Goal: Task Accomplishment & Management: Manage account settings

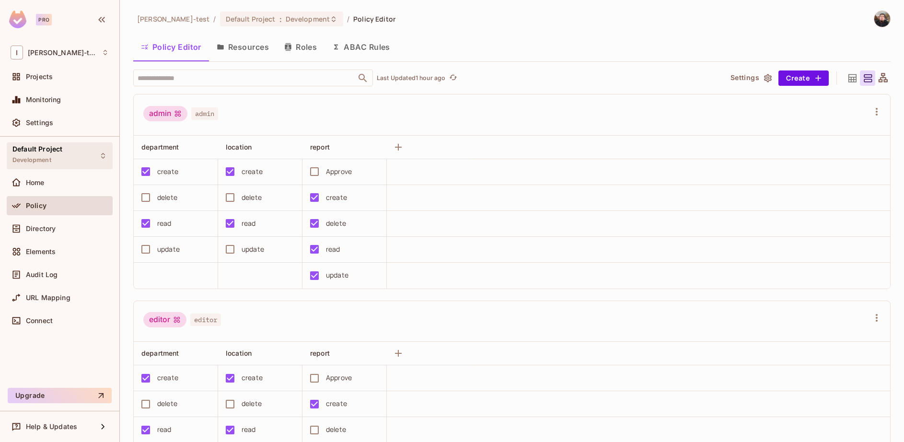
scroll to position [0, 0]
click at [51, 100] on span "Monitoring" at bounding box center [43, 100] width 35 height 8
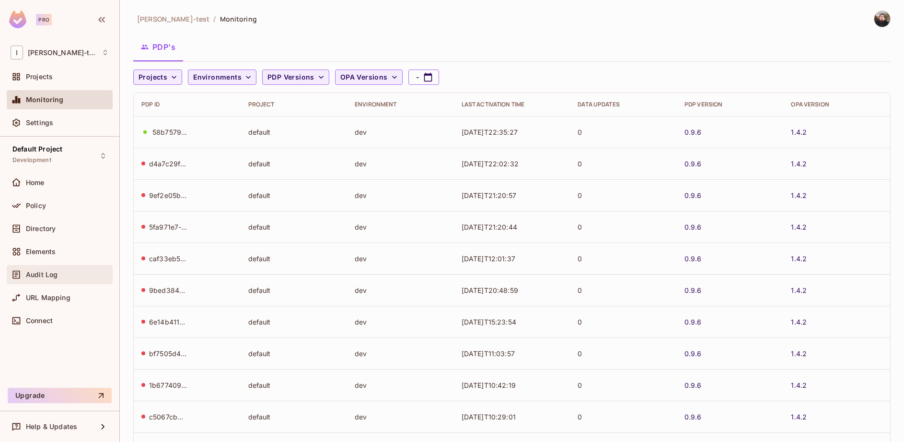
click at [74, 276] on div "Audit Log" at bounding box center [67, 275] width 83 height 8
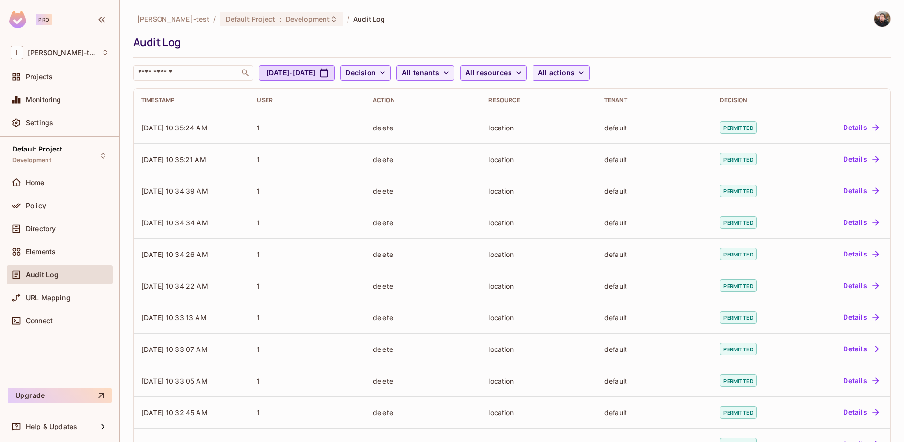
click at [54, 280] on div "Audit Log" at bounding box center [60, 275] width 98 height 12
click at [47, 279] on div "Audit Log" at bounding box center [60, 275] width 98 height 12
click at [29, 294] on span "URL Mapping" at bounding box center [48, 298] width 45 height 8
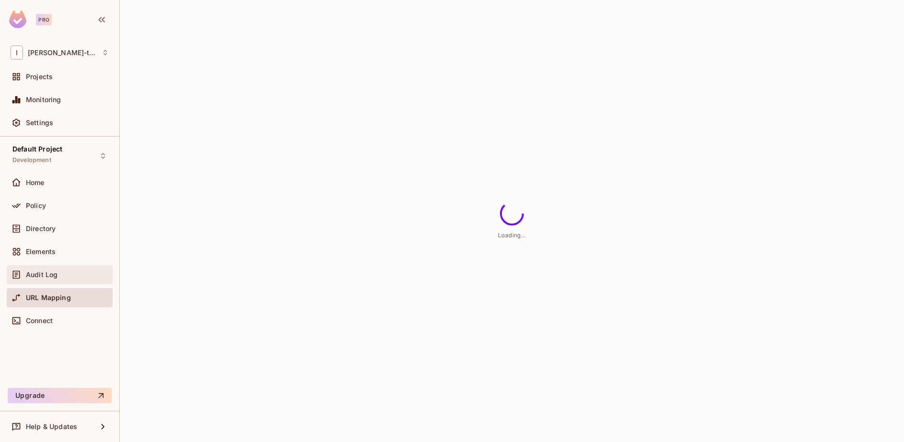
click at [40, 274] on span "Audit Log" at bounding box center [42, 275] width 32 height 8
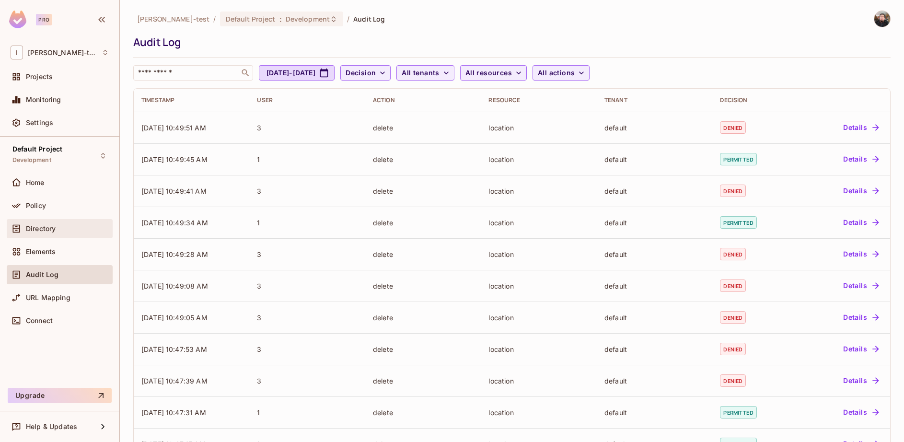
click at [50, 232] on div "Directory" at bounding box center [60, 229] width 98 height 12
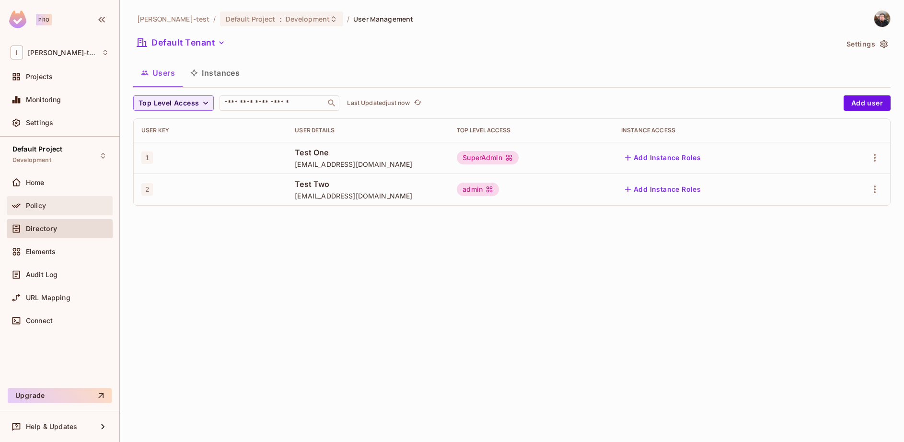
click at [42, 204] on span "Policy" at bounding box center [36, 206] width 20 height 8
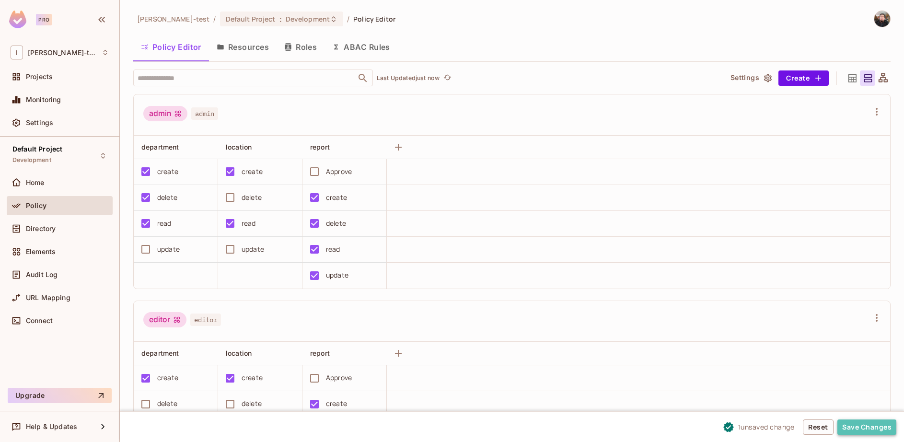
click at [881, 428] on button "Save Changes" at bounding box center [866, 426] width 59 height 15
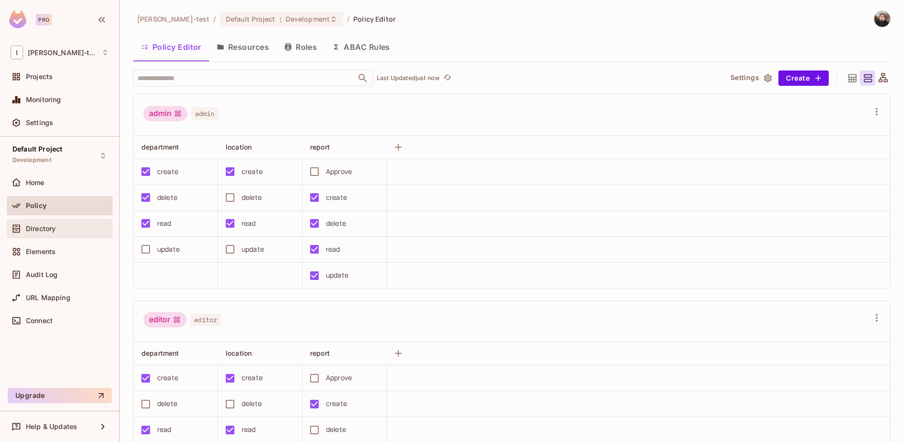
click at [67, 234] on div "Directory" at bounding box center [60, 229] width 98 height 12
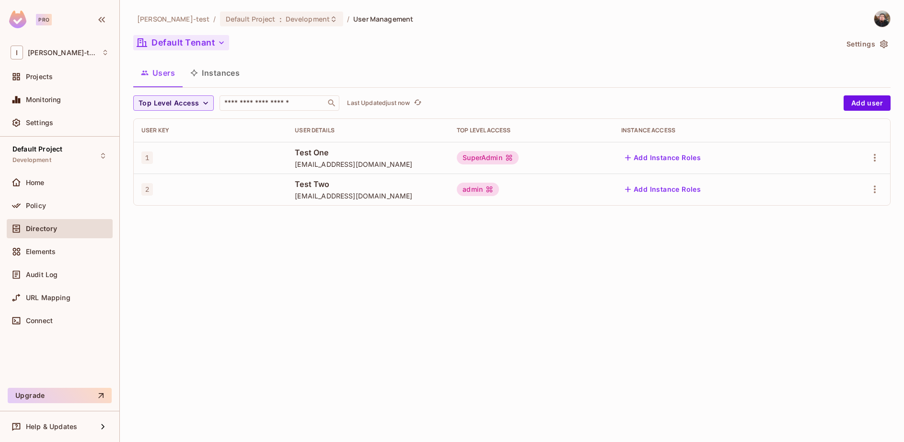
click at [191, 43] on button "Default Tenant" at bounding box center [181, 42] width 96 height 15
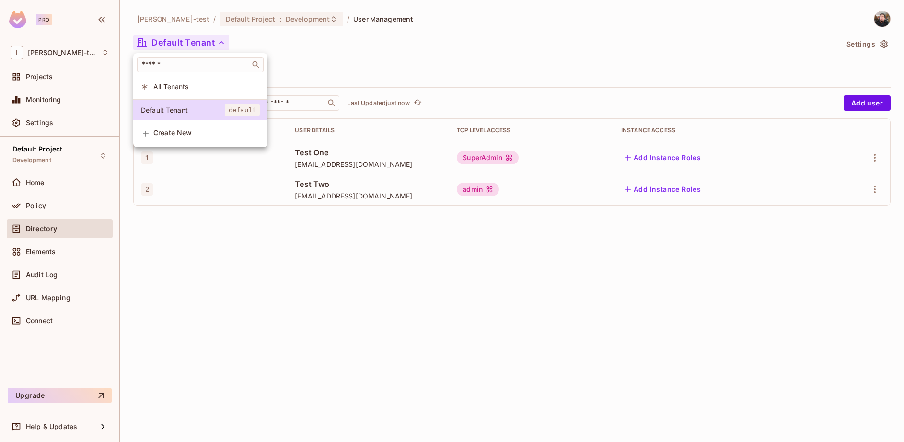
click at [191, 43] on div at bounding box center [452, 221] width 904 height 442
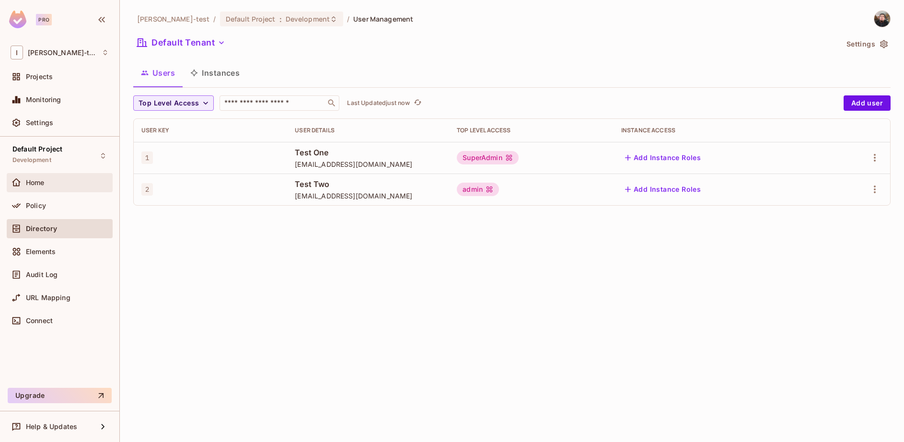
click at [33, 184] on span "Home" at bounding box center [35, 183] width 19 height 8
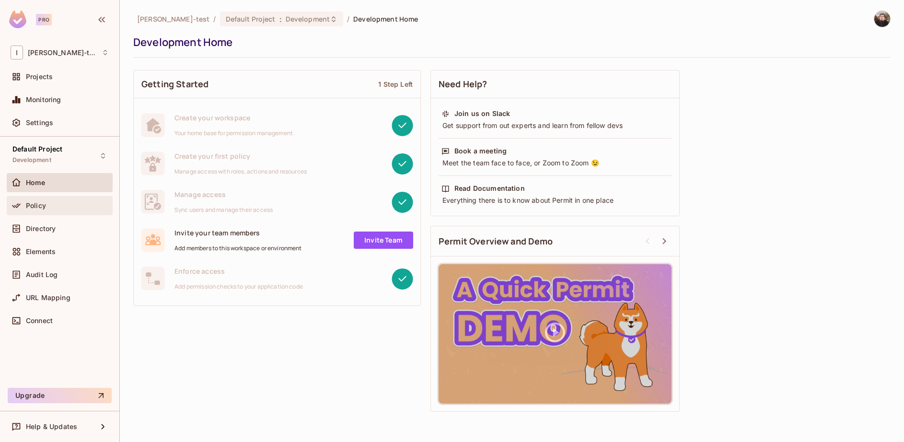
click at [57, 210] on div "Policy" at bounding box center [60, 206] width 98 height 12
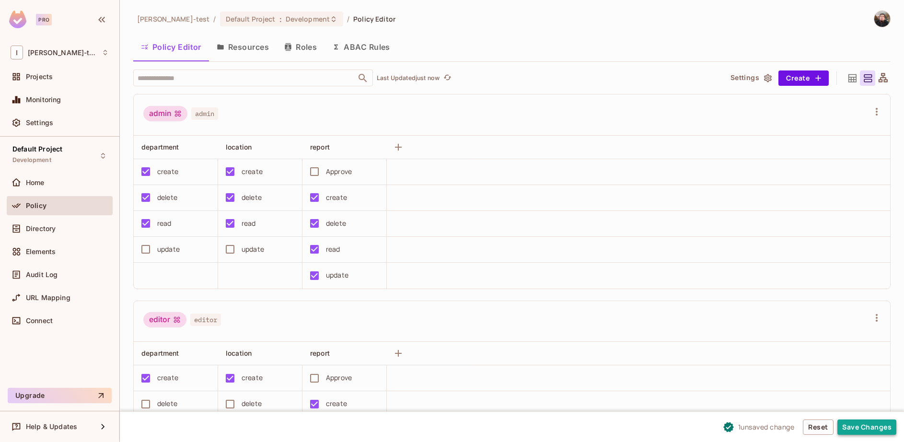
click at [847, 428] on button "Save Changes" at bounding box center [866, 426] width 59 height 15
click at [867, 428] on button "Save Changes" at bounding box center [866, 426] width 59 height 15
click at [270, 302] on div "editor editor" at bounding box center [512, 321] width 756 height 41
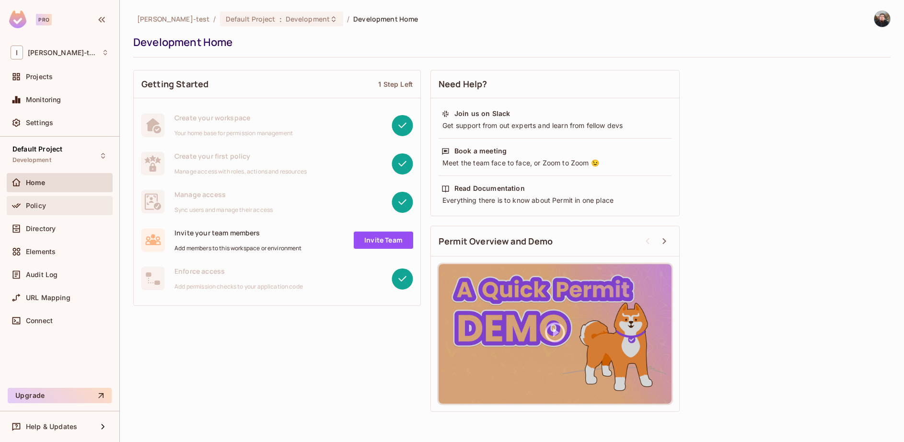
click at [60, 206] on div "Policy" at bounding box center [67, 206] width 83 height 8
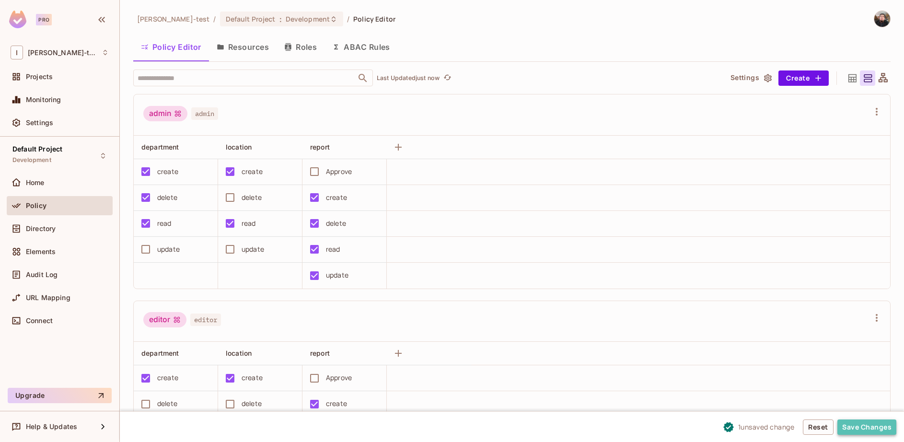
click at [857, 426] on button "Save Changes" at bounding box center [866, 426] width 59 height 15
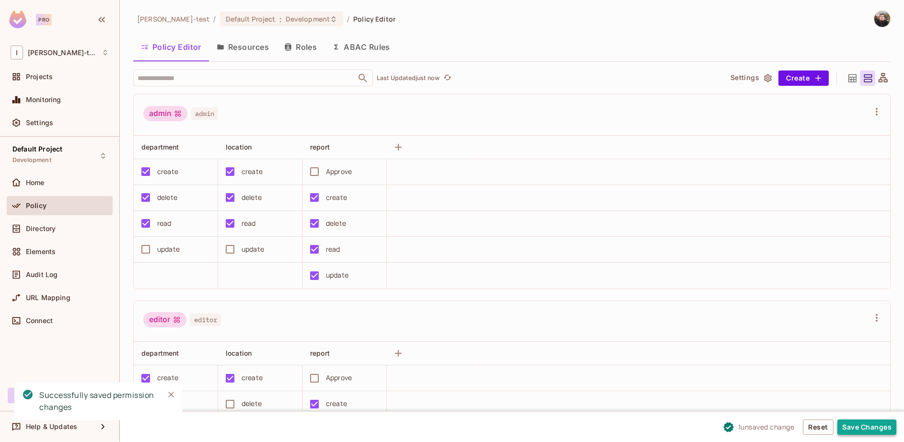
click at [869, 428] on button "Save Changes" at bounding box center [866, 426] width 59 height 15
click at [875, 428] on button "Save Changes" at bounding box center [866, 426] width 59 height 15
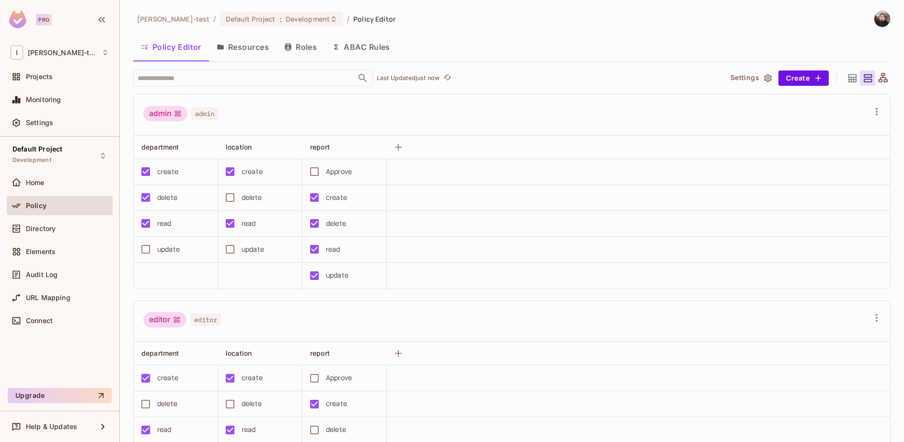
click at [159, 196] on div "delete" at bounding box center [167, 197] width 20 height 11
click at [878, 430] on button "Save Changes" at bounding box center [866, 426] width 59 height 15
click at [874, 18] on img at bounding box center [882, 19] width 16 height 16
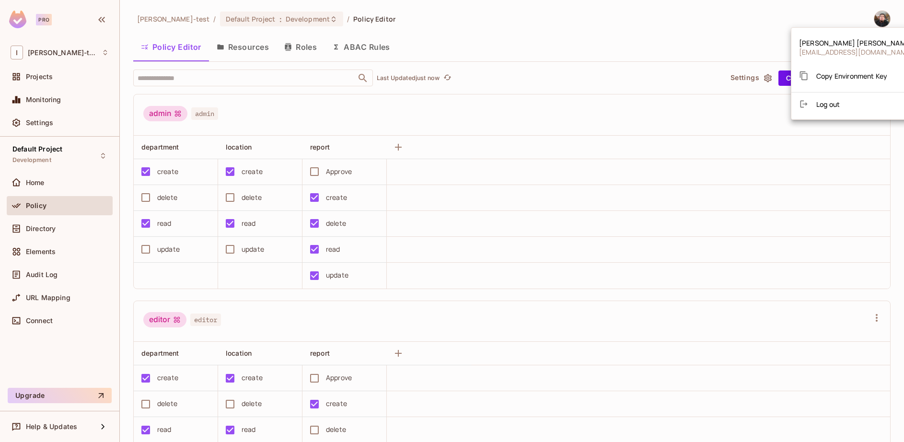
click at [721, 23] on div at bounding box center [452, 221] width 904 height 442
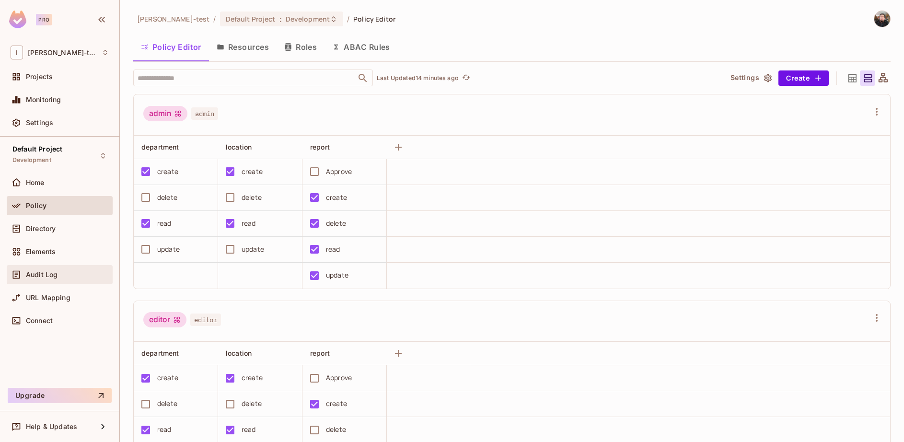
click at [40, 273] on span "Audit Log" at bounding box center [42, 275] width 32 height 8
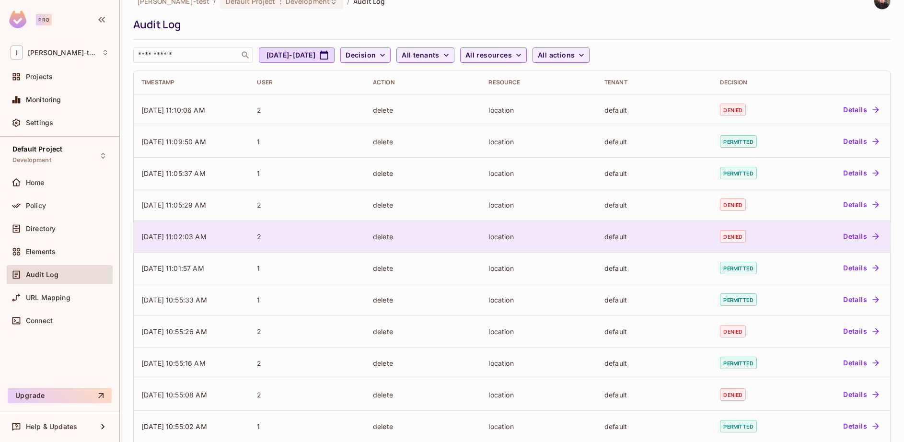
scroll to position [17, 0]
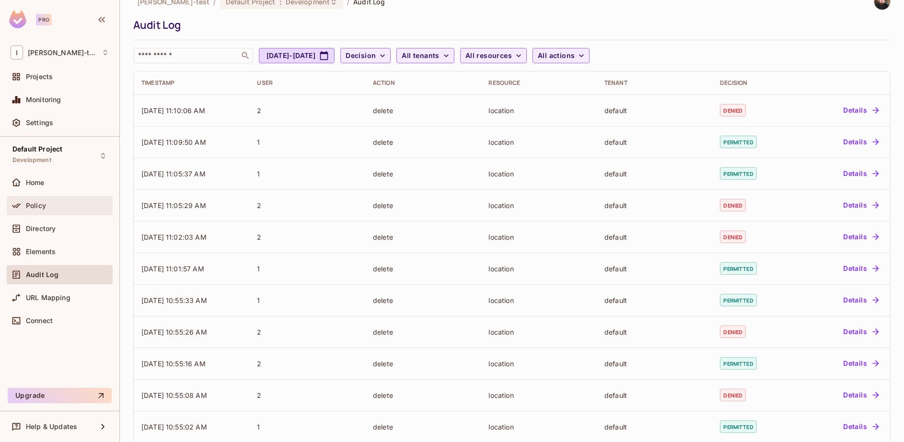
click at [44, 206] on span "Policy" at bounding box center [36, 206] width 20 height 8
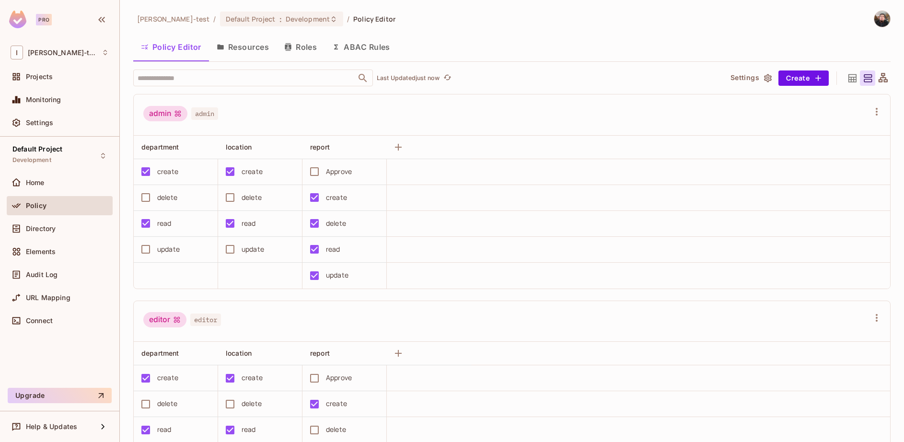
click at [156, 114] on div "admin" at bounding box center [165, 113] width 44 height 15
click at [247, 197] on div "delete" at bounding box center [252, 197] width 20 height 11
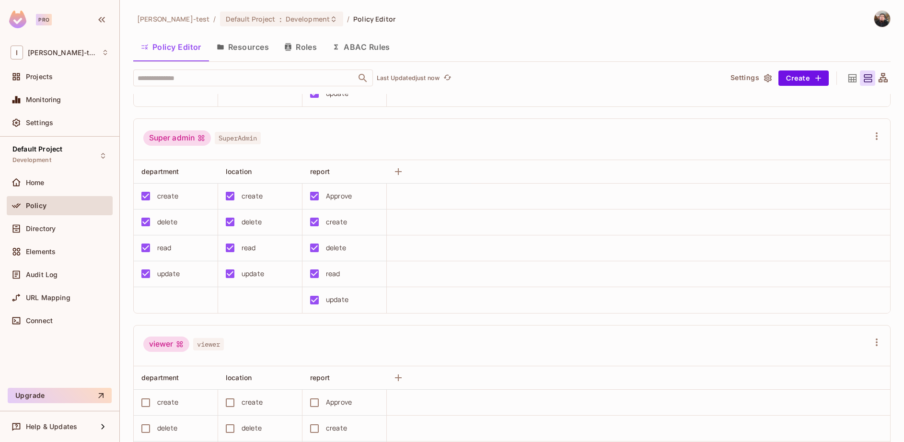
scroll to position [403, 0]
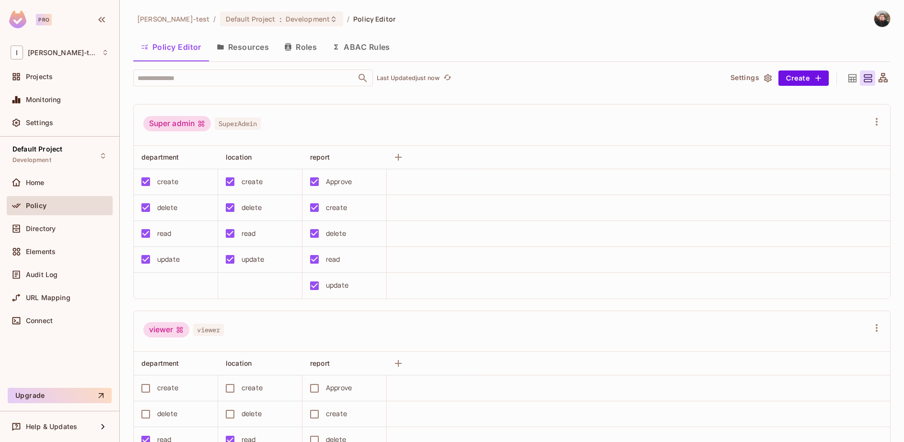
click at [164, 123] on div "Super admin" at bounding box center [177, 123] width 68 height 15
drag, startPoint x: 164, startPoint y: 123, endPoint x: 248, endPoint y: 152, distance: 88.4
click at [168, 126] on div "Super admin" at bounding box center [177, 123] width 68 height 15
click at [248, 206] on div "delete" at bounding box center [252, 207] width 20 height 11
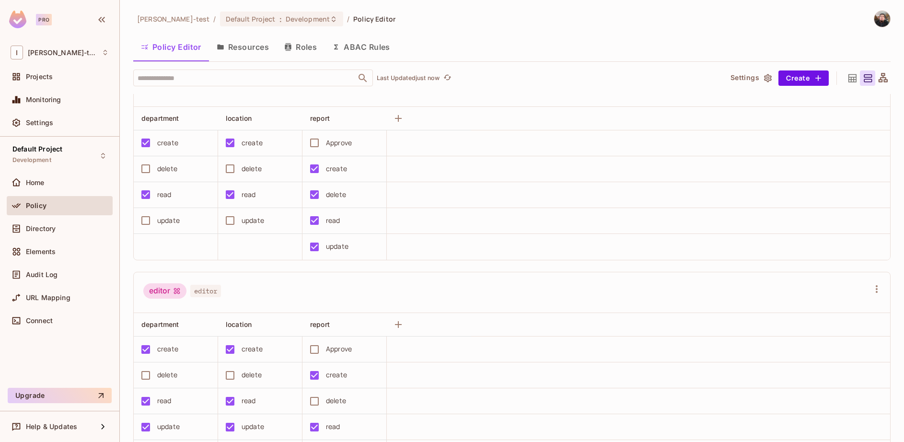
scroll to position [0, 0]
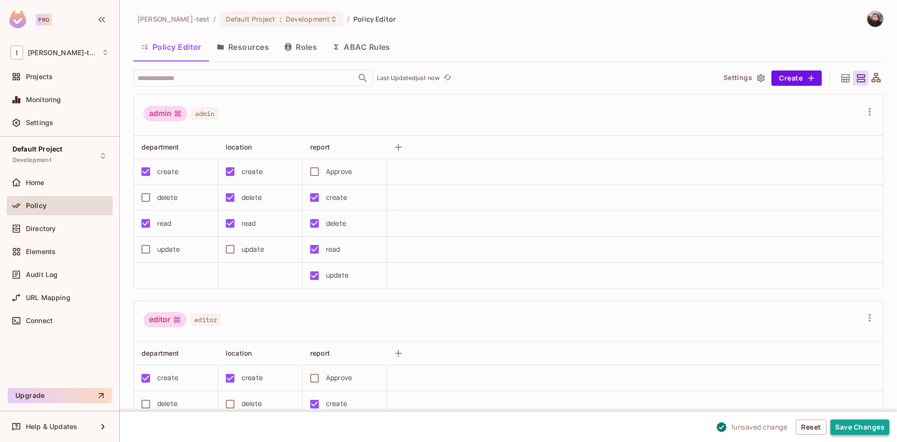
click at [867, 428] on button "Save Changes" at bounding box center [859, 426] width 59 height 15
click at [876, 429] on button "Save Changes" at bounding box center [866, 426] width 59 height 15
click at [855, 430] on button "Save Changes" at bounding box center [866, 426] width 59 height 15
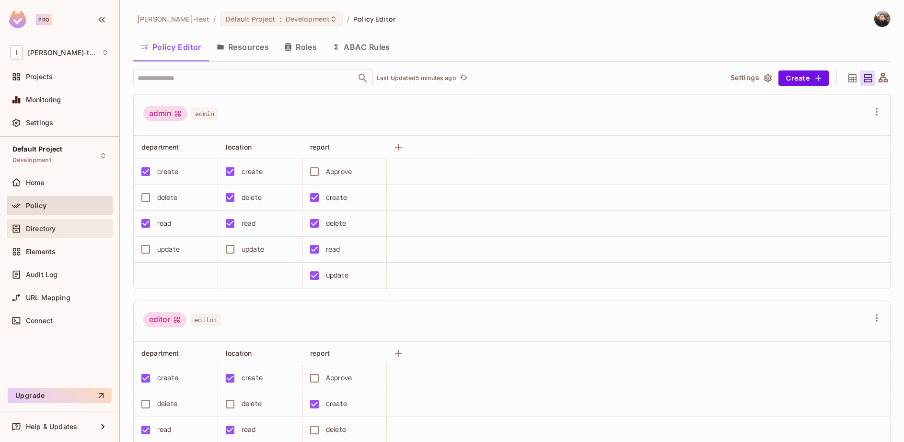
click at [76, 237] on div "Directory" at bounding box center [60, 228] width 106 height 19
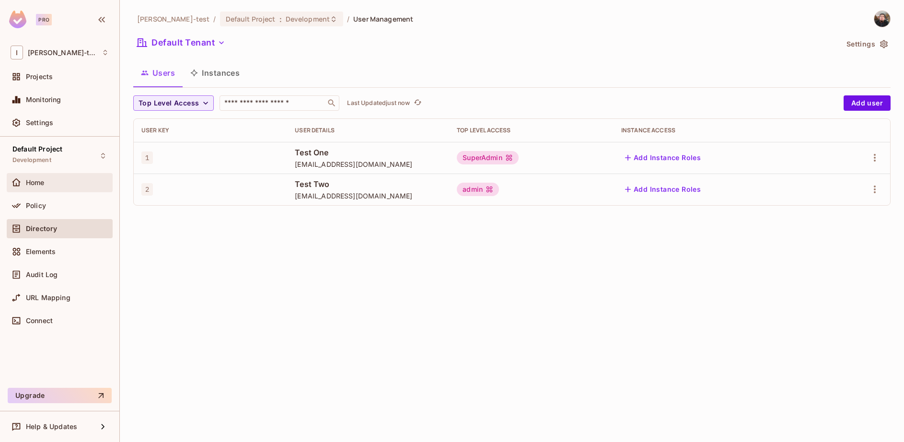
click at [24, 187] on div at bounding box center [18, 183] width 15 height 12
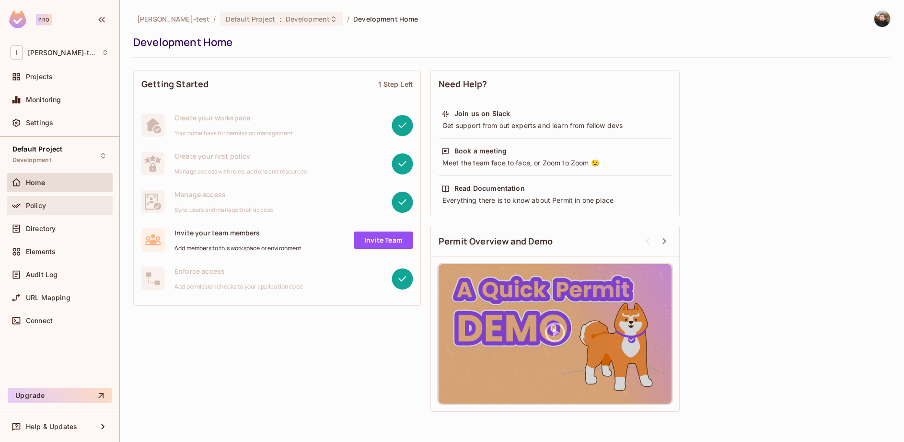
click at [35, 206] on span "Policy" at bounding box center [36, 206] width 20 height 8
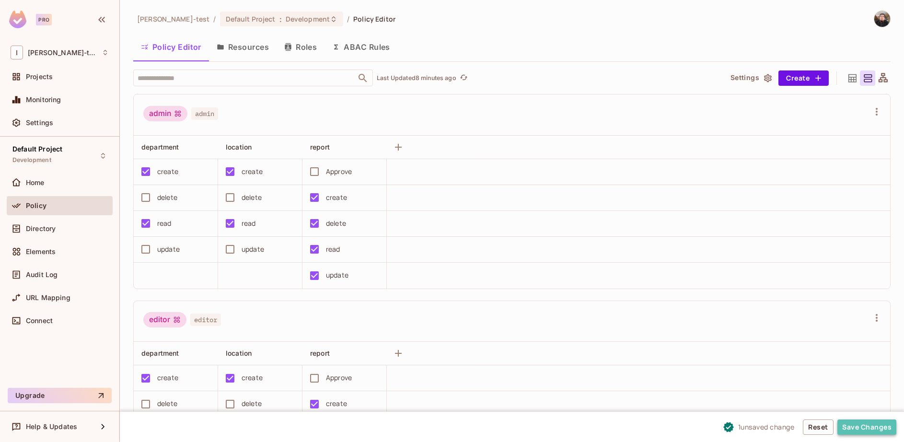
click at [855, 429] on button "Save Changes" at bounding box center [866, 426] width 59 height 15
click at [855, 421] on button "Save Changes" at bounding box center [866, 426] width 59 height 15
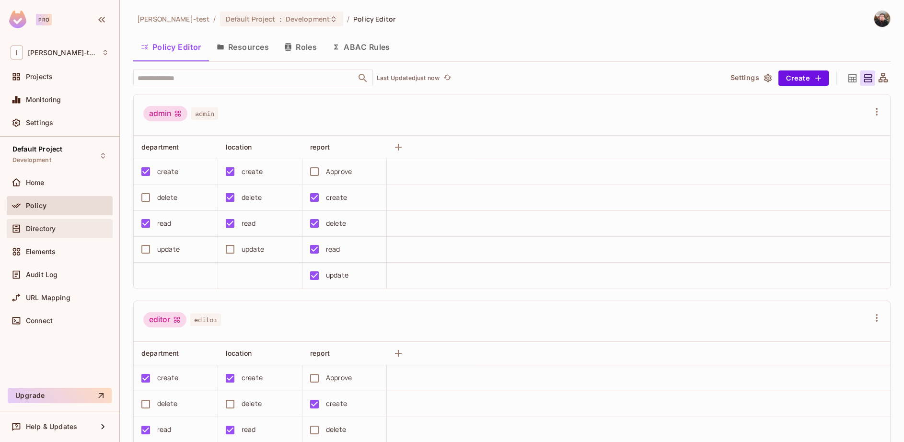
click at [49, 229] on span "Directory" at bounding box center [41, 229] width 30 height 8
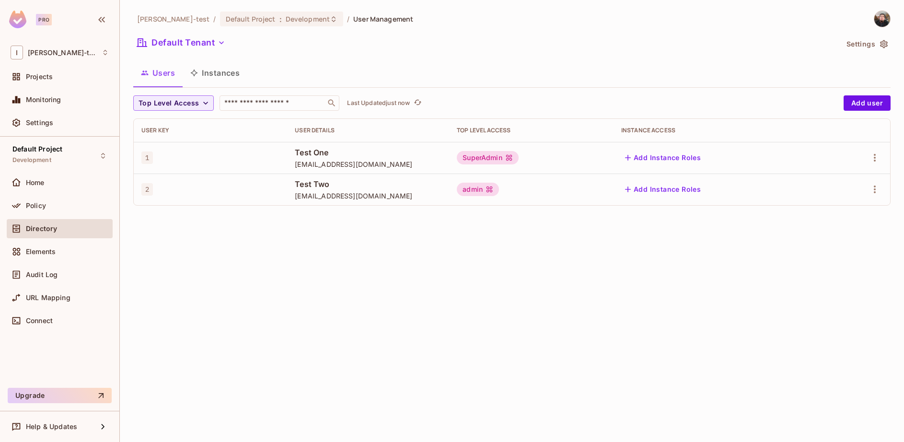
click at [300, 150] on span "Test One" at bounding box center [368, 152] width 147 height 11
drag, startPoint x: 300, startPoint y: 150, endPoint x: 344, endPoint y: 153, distance: 43.7
click at [344, 153] on span "Test One" at bounding box center [368, 152] width 147 height 11
click at [309, 183] on span "Test Two" at bounding box center [368, 184] width 147 height 11
drag, startPoint x: 309, startPoint y: 183, endPoint x: 321, endPoint y: 185, distance: 12.2
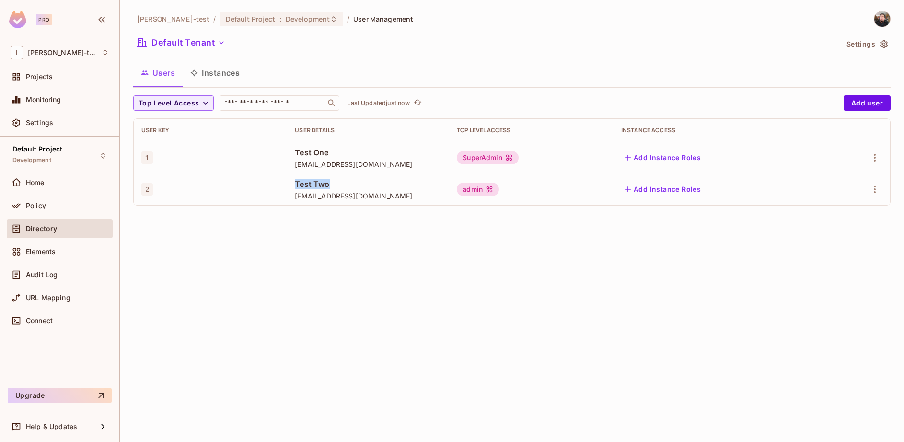
click at [321, 185] on span "Test Two" at bounding box center [368, 184] width 147 height 11
click at [299, 163] on span "[EMAIL_ADDRESS][DOMAIN_NAME]" at bounding box center [368, 164] width 147 height 9
drag, startPoint x: 299, startPoint y: 163, endPoint x: 335, endPoint y: 167, distance: 36.1
click at [335, 167] on span "[EMAIL_ADDRESS][DOMAIN_NAME]" at bounding box center [368, 164] width 147 height 9
click at [305, 195] on span "[EMAIL_ADDRESS][DOMAIN_NAME]" at bounding box center [368, 195] width 147 height 9
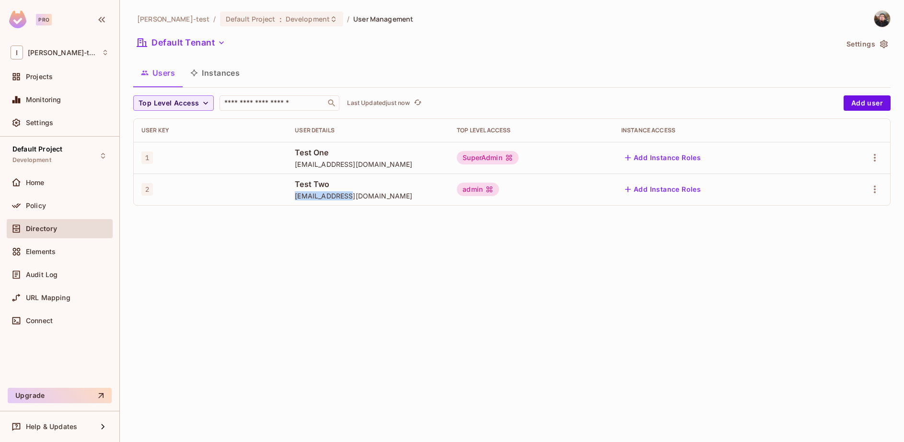
drag, startPoint x: 305, startPoint y: 194, endPoint x: 339, endPoint y: 198, distance: 33.8
click at [339, 198] on span "[EMAIL_ADDRESS][DOMAIN_NAME]" at bounding box center [368, 195] width 147 height 9
click at [327, 288] on div "Ignacio-test / Default Project : Development / User Management Default Tenant S…" at bounding box center [512, 221] width 784 height 442
click at [53, 202] on div "Policy" at bounding box center [67, 206] width 83 height 8
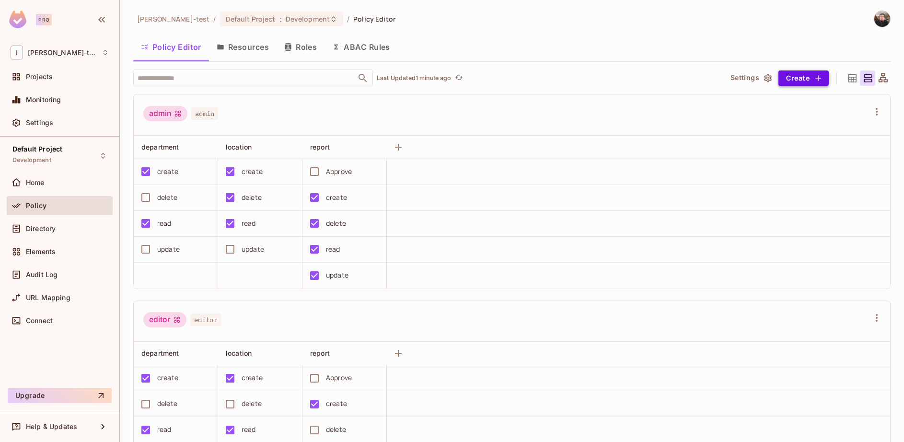
click at [787, 82] on button "Create" at bounding box center [803, 77] width 50 height 15
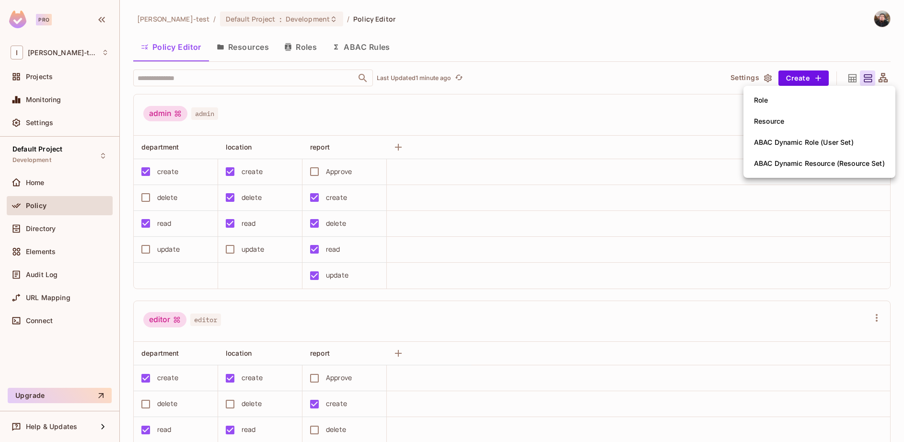
click at [716, 132] on div at bounding box center [452, 221] width 904 height 442
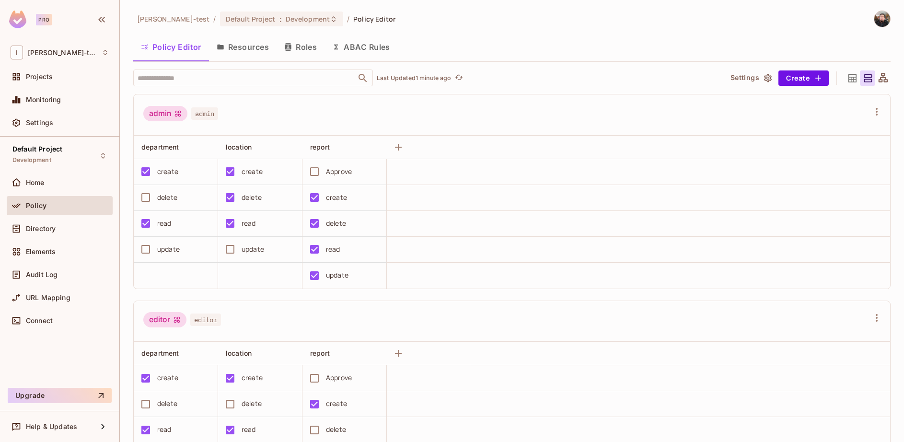
click at [233, 41] on button "Resources" at bounding box center [243, 47] width 68 height 24
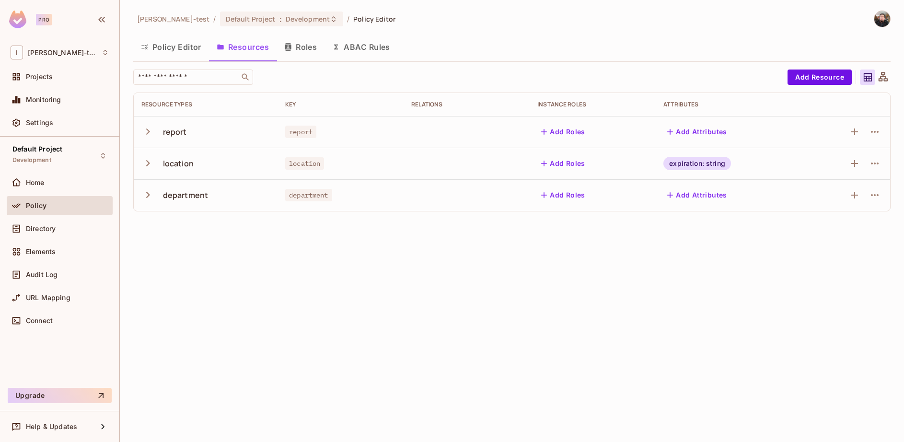
click at [318, 232] on div "Ignacio-test / Default Project : Development / Policy Editor Policy Editor Reso…" at bounding box center [512, 221] width 784 height 442
click at [43, 177] on div "Home" at bounding box center [60, 183] width 98 height 12
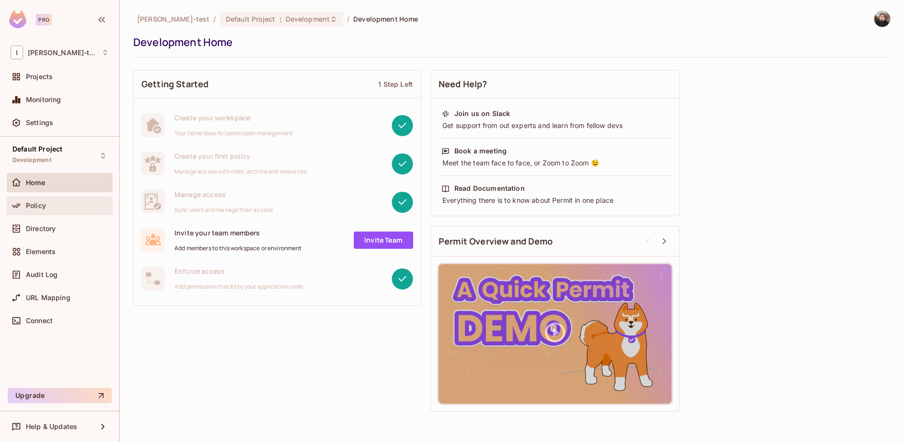
click at [41, 207] on span "Policy" at bounding box center [36, 206] width 20 height 8
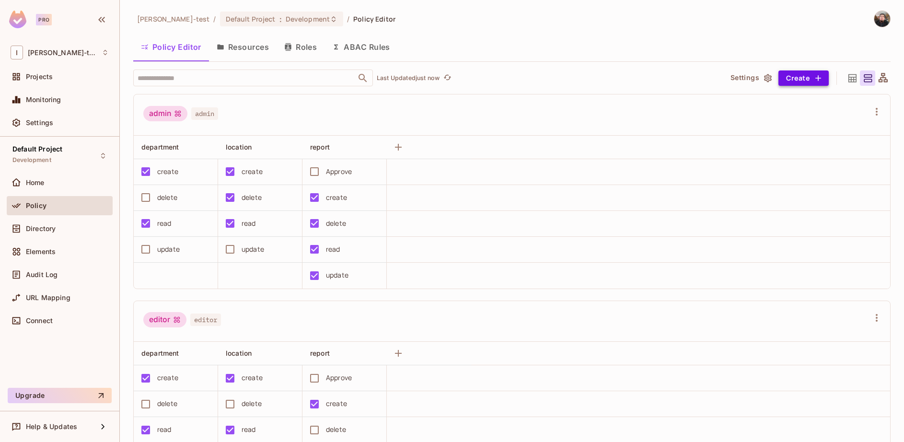
click at [789, 81] on button "Create" at bounding box center [803, 77] width 50 height 15
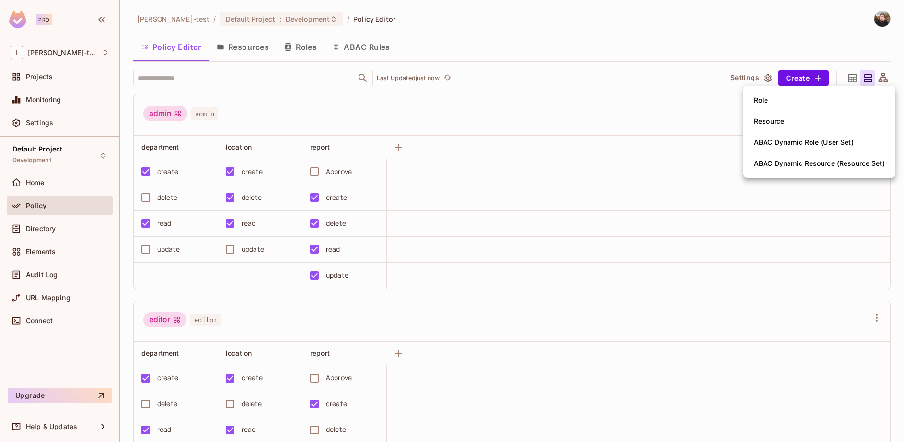
click at [252, 45] on div at bounding box center [452, 221] width 904 height 442
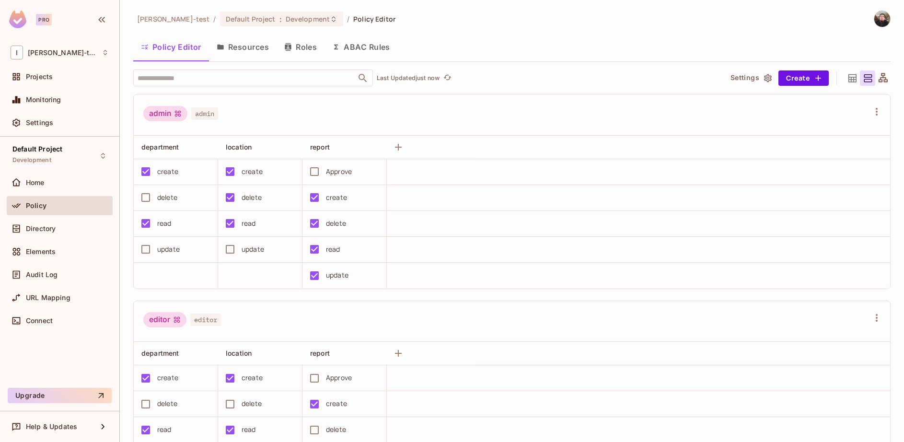
click at [229, 46] on button "Resources" at bounding box center [243, 47] width 68 height 24
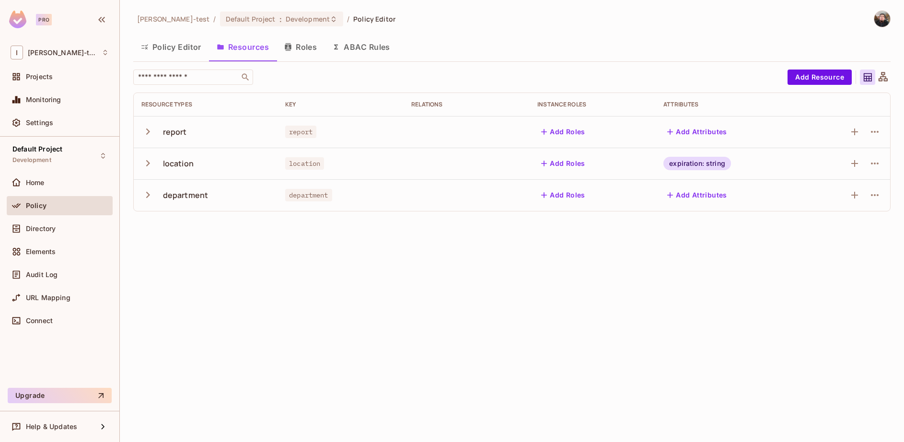
click at [145, 128] on icon "button" at bounding box center [147, 131] width 13 height 13
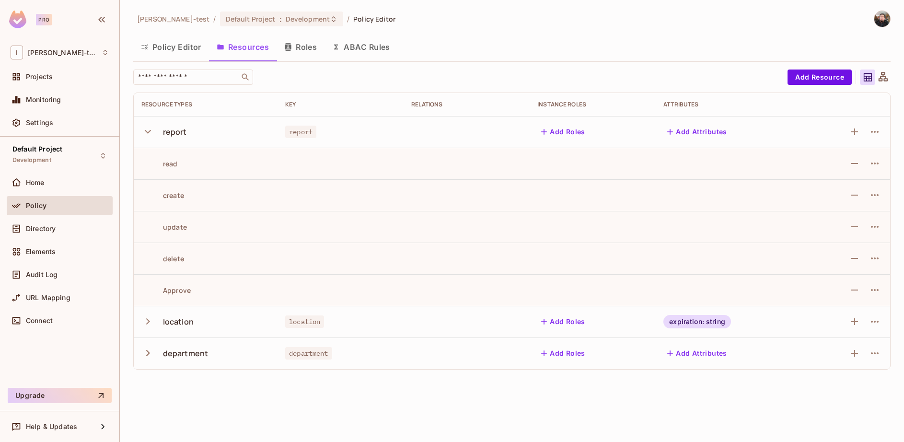
click at [145, 128] on icon "button" at bounding box center [147, 131] width 13 height 13
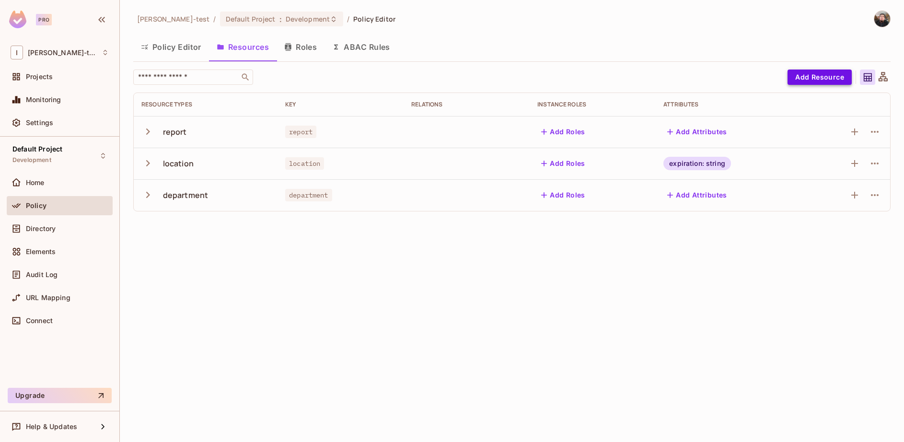
click at [822, 79] on button "Add Resource" at bounding box center [819, 76] width 64 height 15
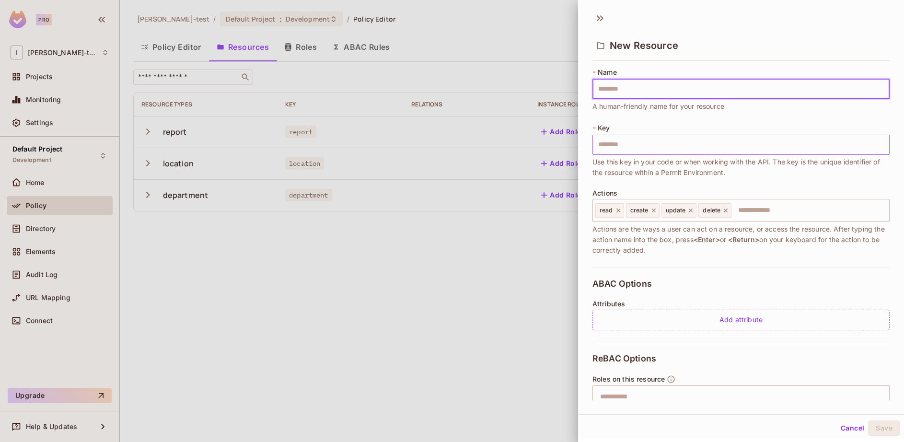
click at [615, 150] on input "text" at bounding box center [740, 145] width 297 height 20
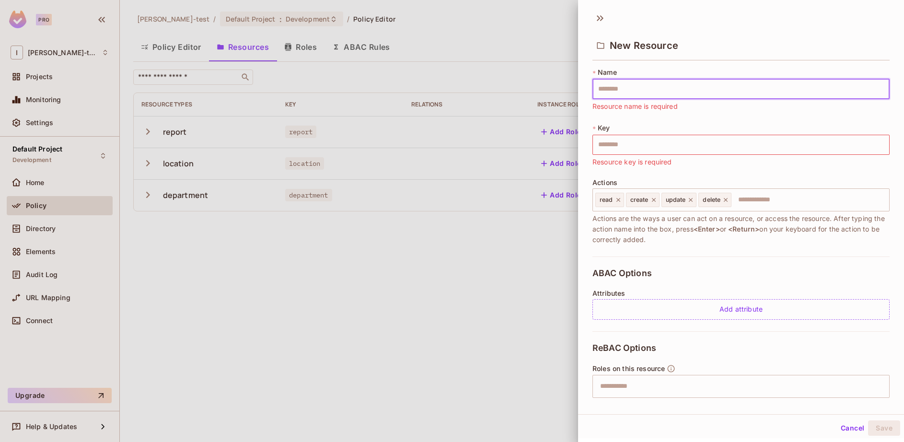
click at [650, 87] on input "text" at bounding box center [740, 89] width 297 height 20
type input "*"
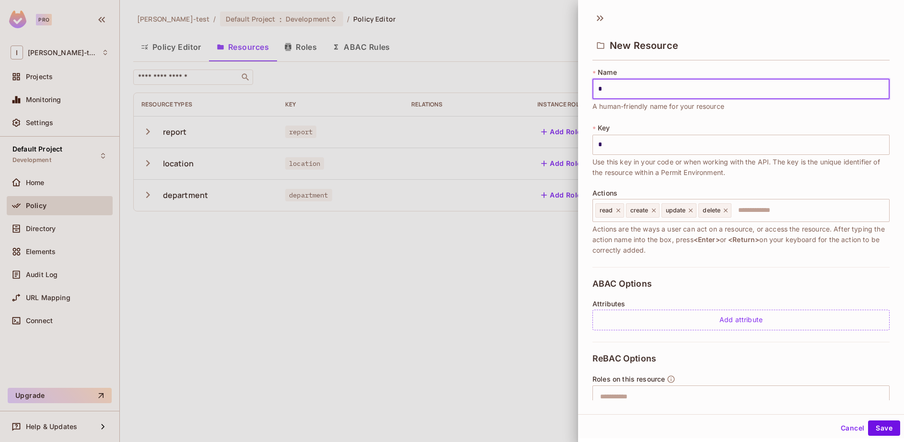
type input "**"
type input "***"
type input "****"
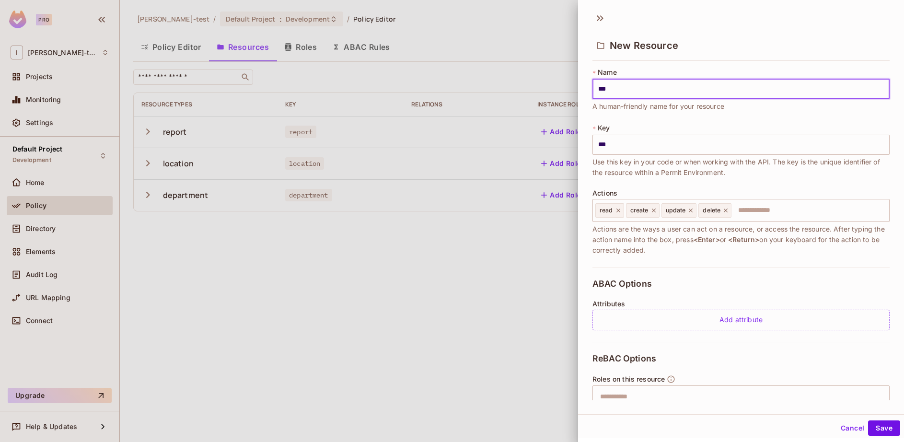
type input "****"
type input "*****"
type input "******"
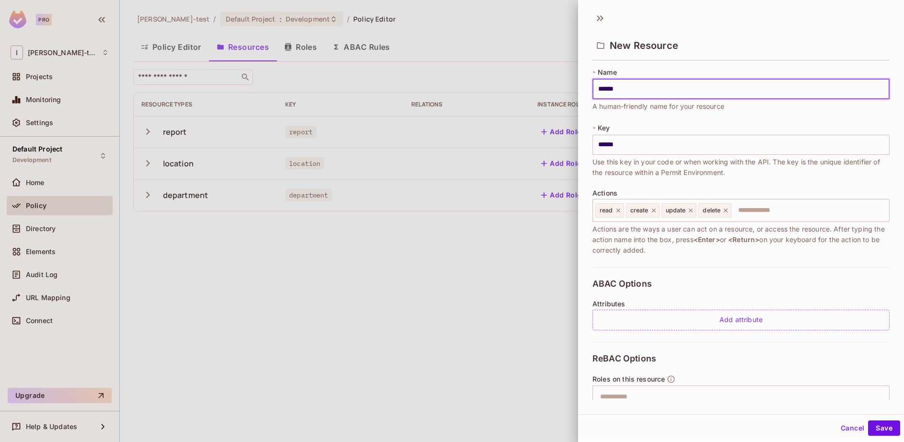
type input "*******"
type input "********"
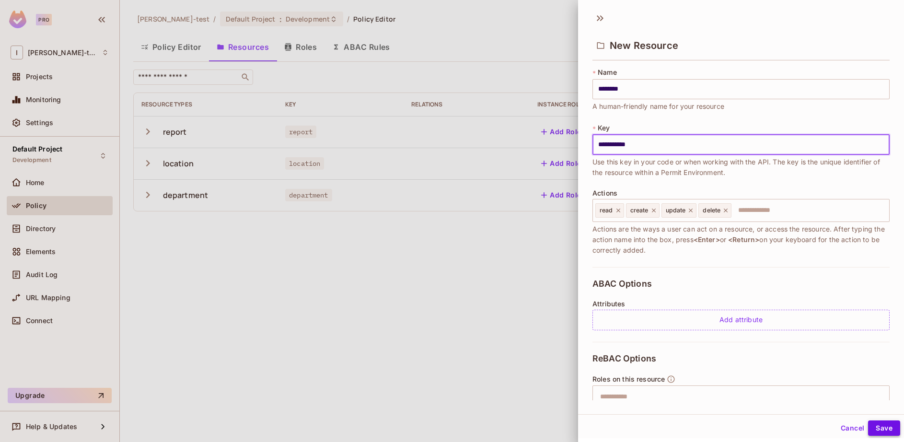
type input "**********"
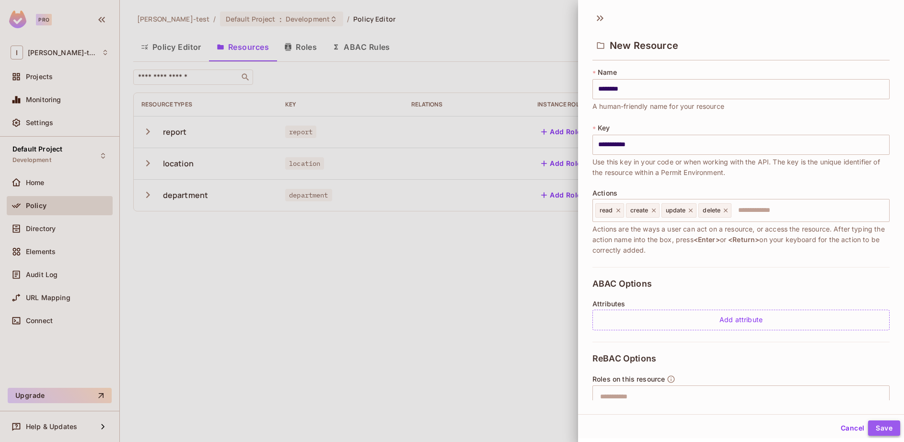
click at [873, 431] on button "Save" at bounding box center [884, 427] width 32 height 15
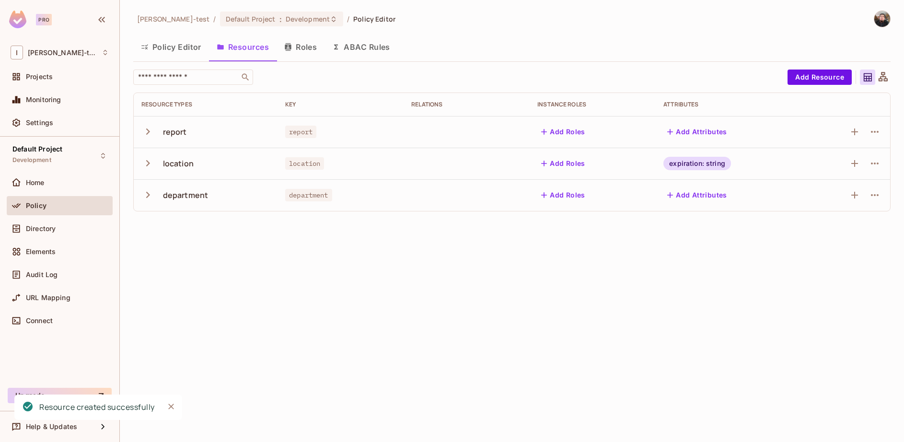
click at [180, 49] on button "Policy Editor" at bounding box center [171, 47] width 76 height 24
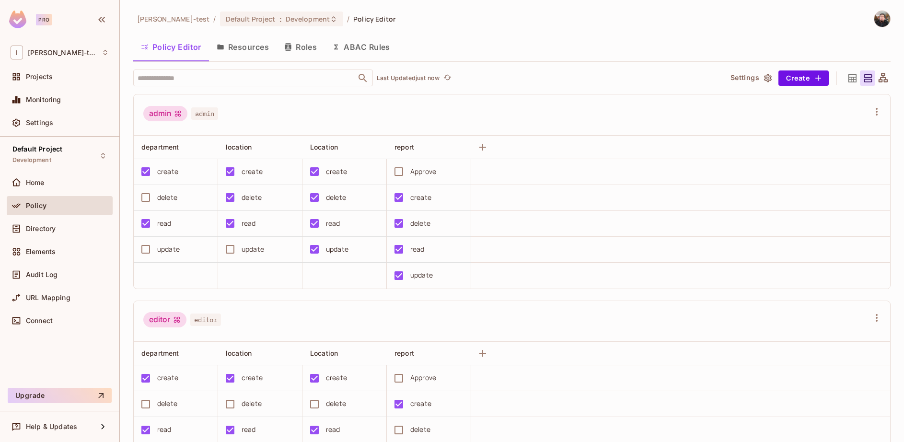
click at [232, 50] on button "Resources" at bounding box center [243, 47] width 68 height 24
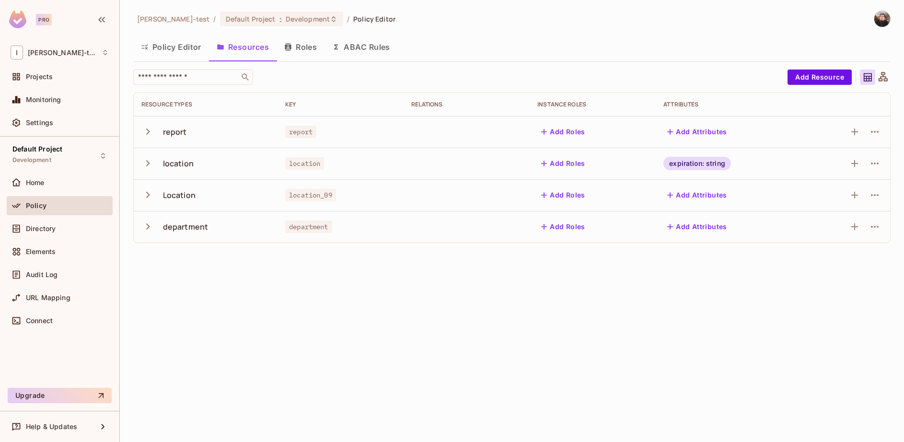
click at [146, 167] on icon "button" at bounding box center [147, 163] width 13 height 13
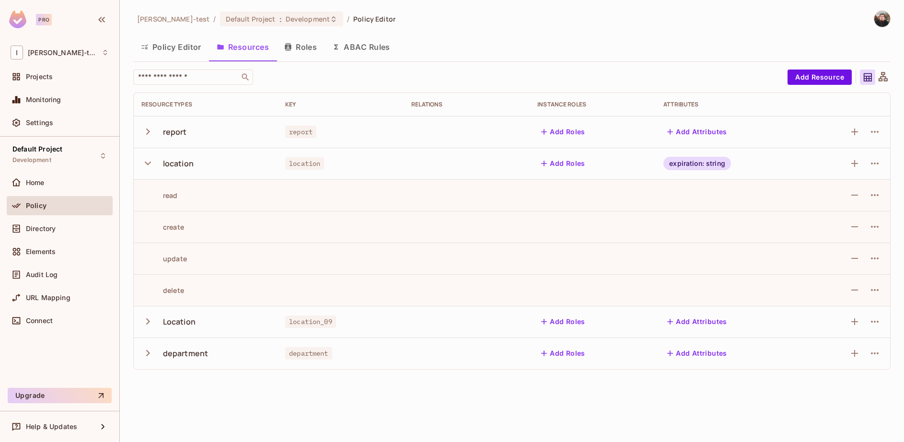
click at [151, 161] on icon "button" at bounding box center [147, 163] width 13 height 13
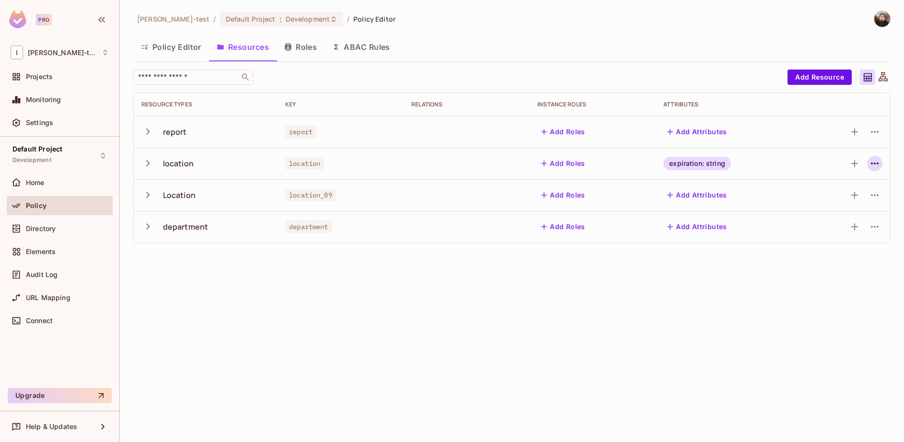
click at [876, 161] on icon "button" at bounding box center [875, 164] width 12 height 12
click at [811, 198] on div "Edit Resource" at bounding box center [832, 201] width 45 height 10
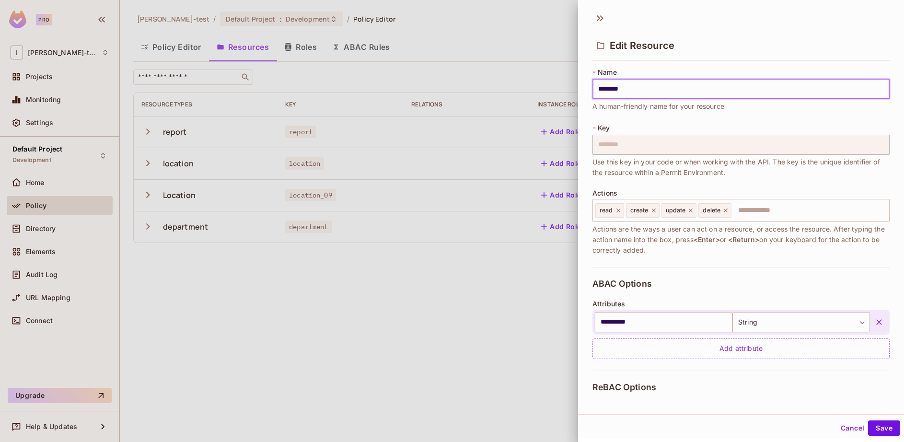
click at [597, 87] on input "********" at bounding box center [740, 89] width 297 height 20
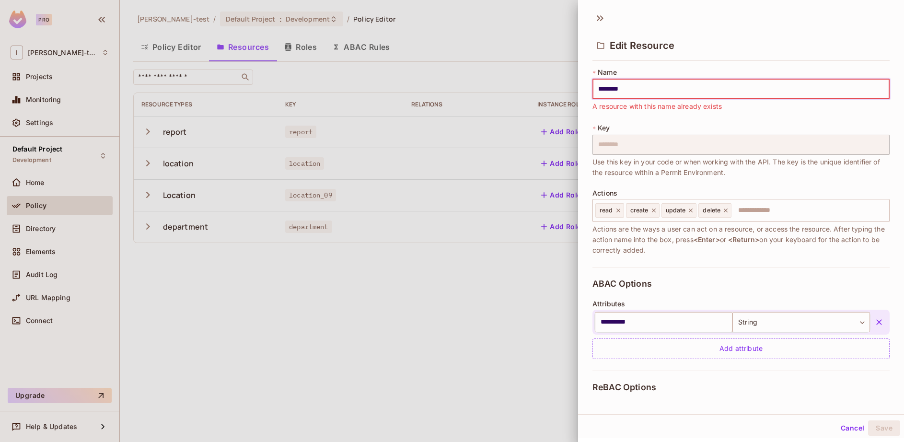
type input "********"
click at [844, 425] on button "Cancel" at bounding box center [852, 427] width 31 height 15
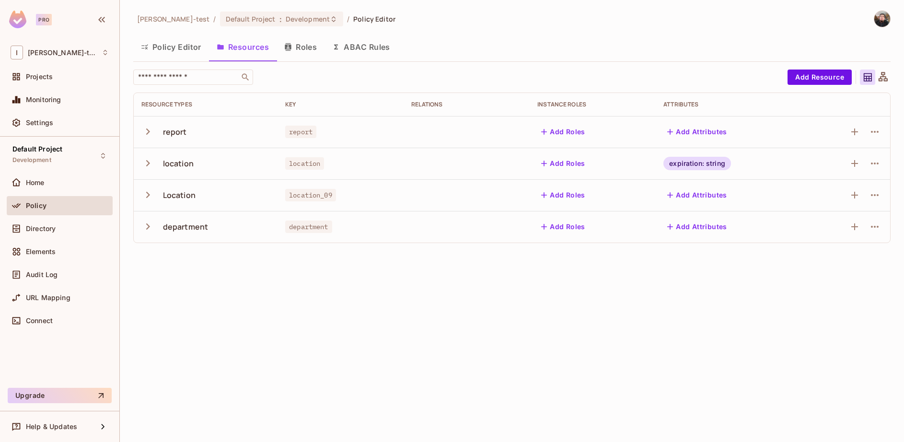
click at [148, 163] on icon "button" at bounding box center [147, 163] width 13 height 13
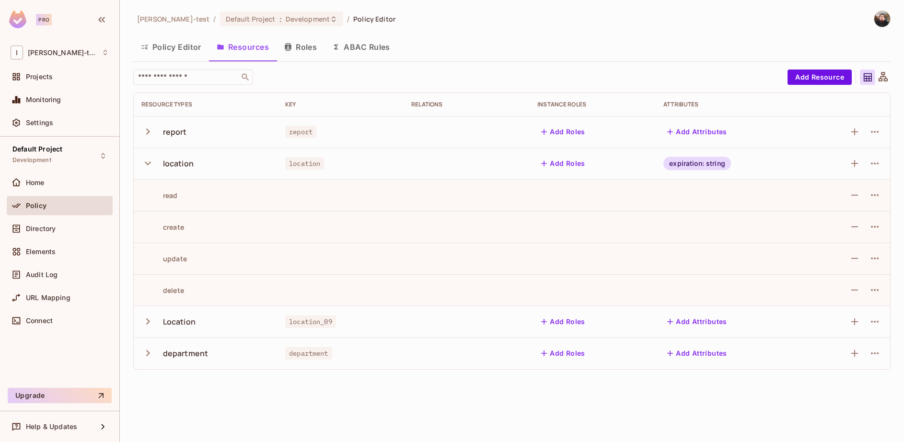
click at [145, 161] on icon "button" at bounding box center [147, 163] width 13 height 13
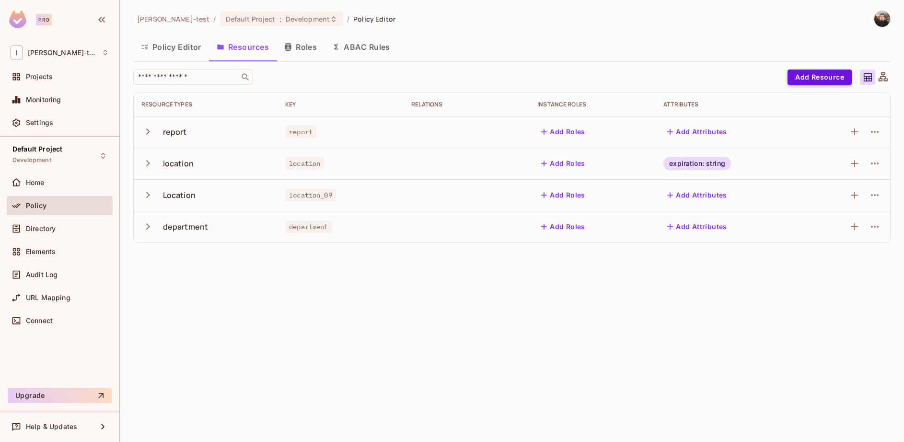
click at [814, 72] on button "Add Resource" at bounding box center [819, 76] width 64 height 15
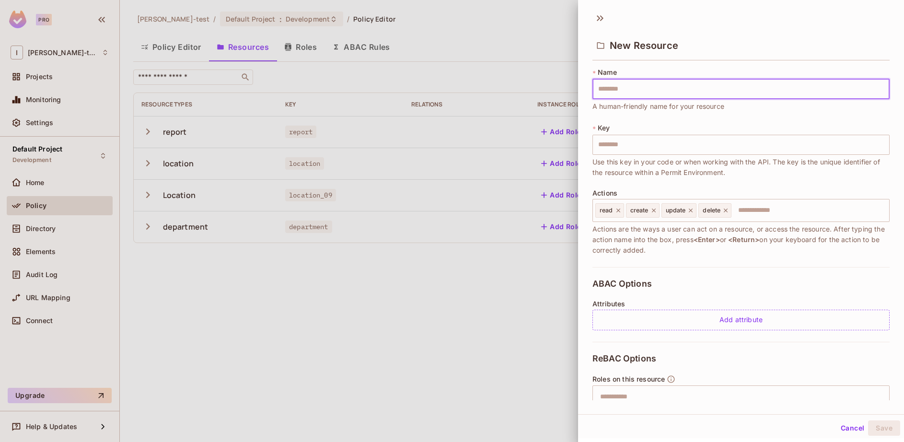
click at [622, 91] on input "text" at bounding box center [740, 89] width 297 height 20
type input "*"
type input "****"
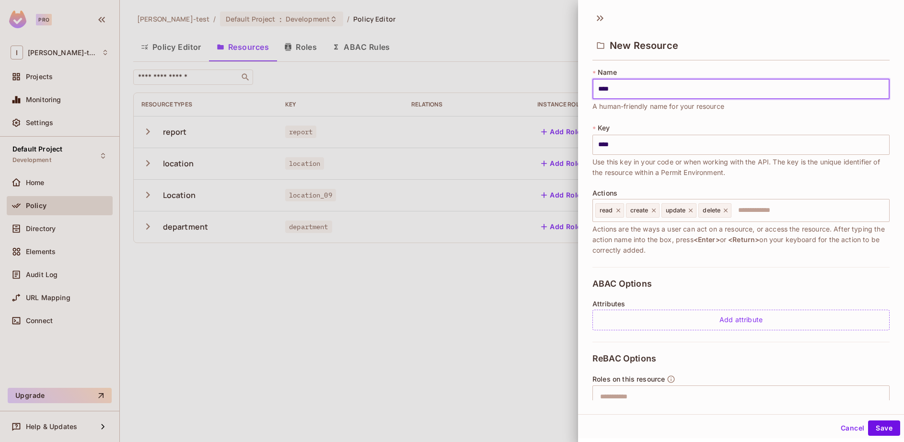
type input "*****"
type input "******"
type input "*******"
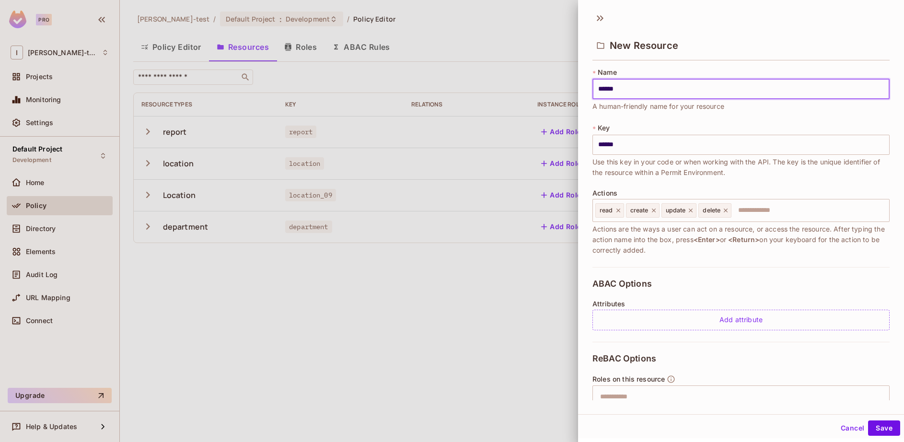
type input "*******"
type input "********"
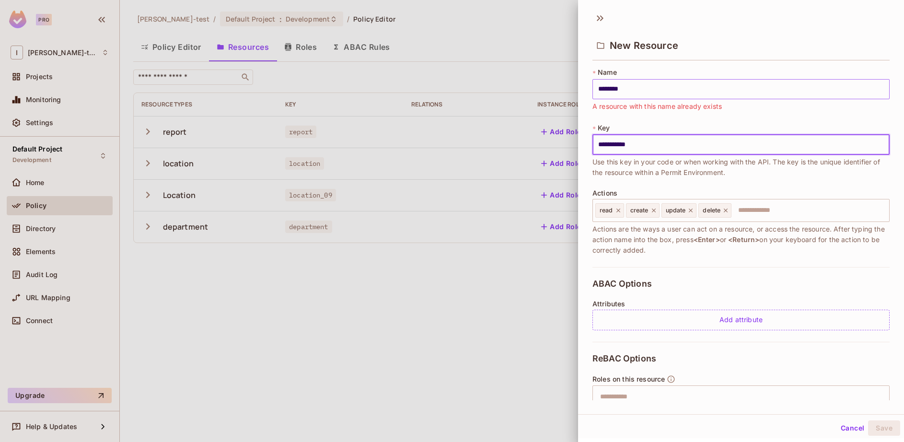
type input "**********"
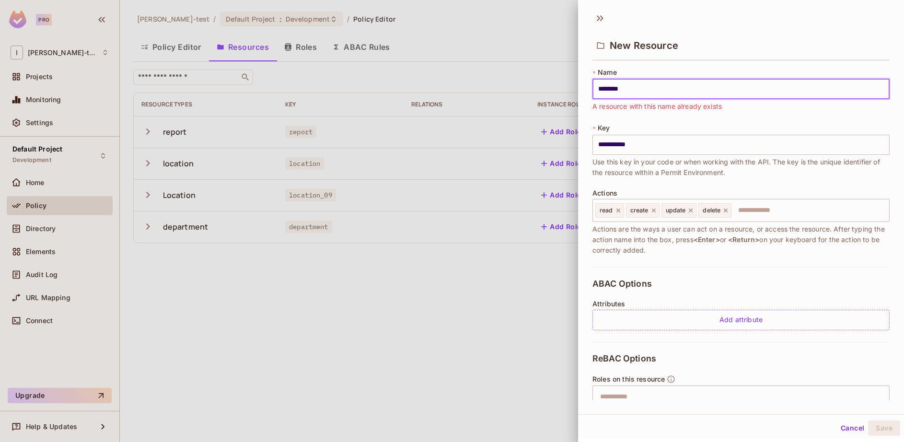
click at [622, 91] on input "********" at bounding box center [740, 89] width 297 height 20
type input "*********"
type input "********"
type input "**********"
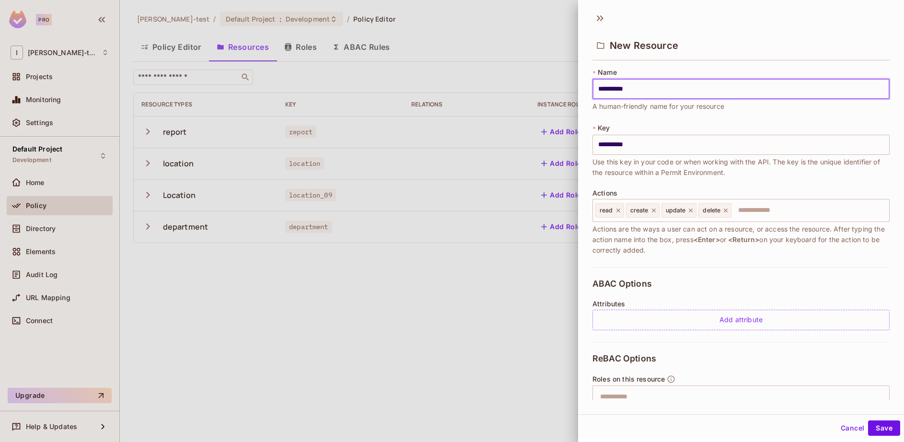
type input "**********"
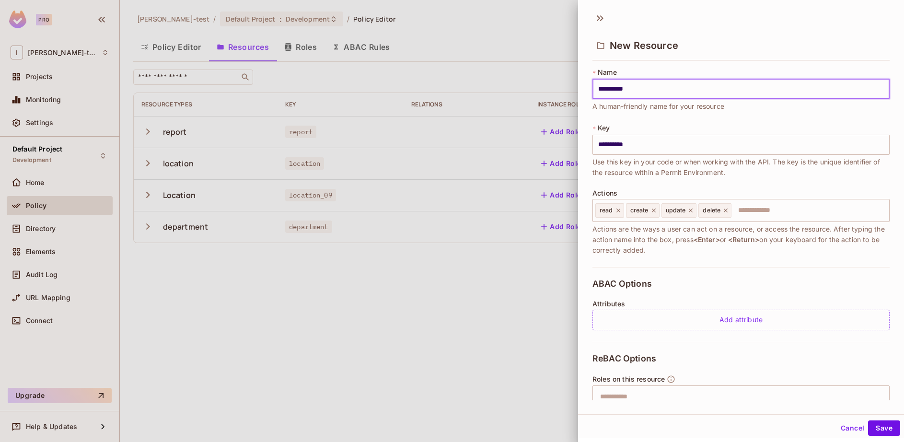
type input "**********"
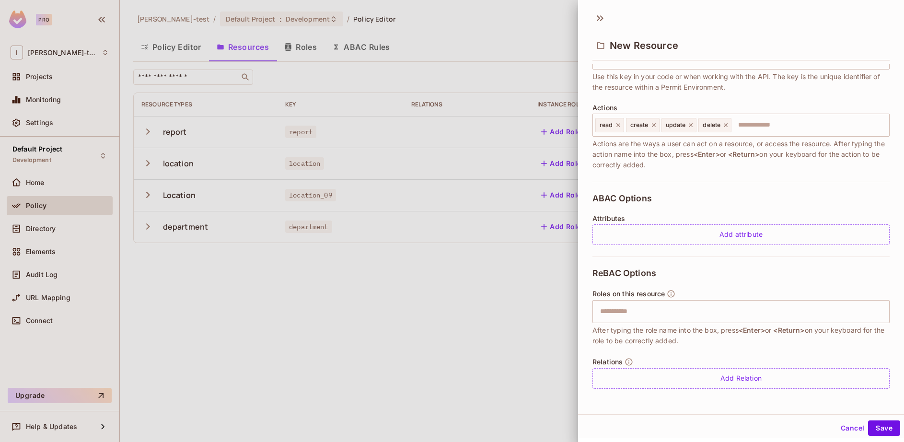
scroll to position [1, 0]
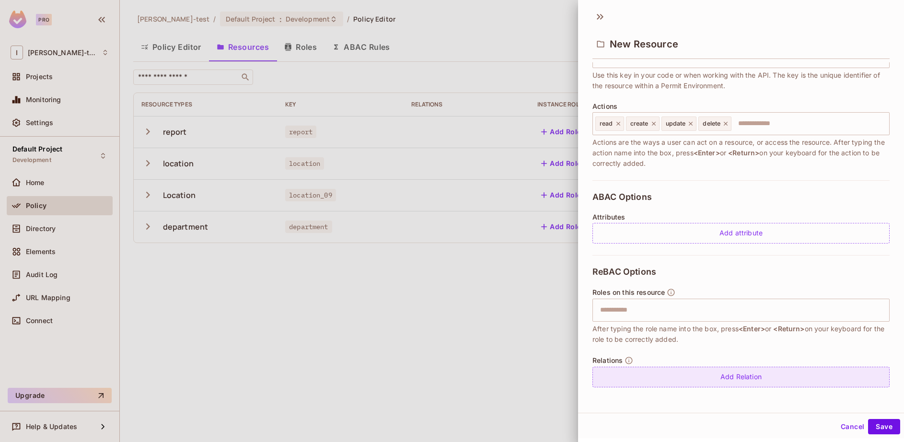
type input "**********"
click at [713, 375] on div "Add Relation" at bounding box center [740, 377] width 297 height 21
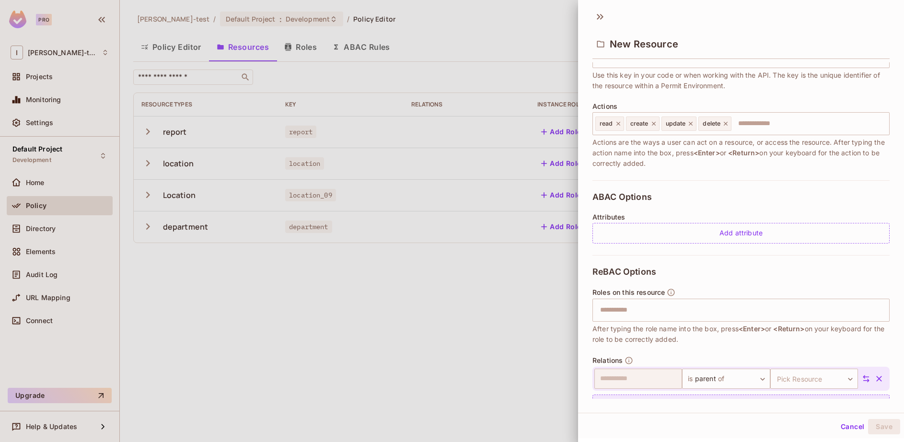
scroll to position [113, 0]
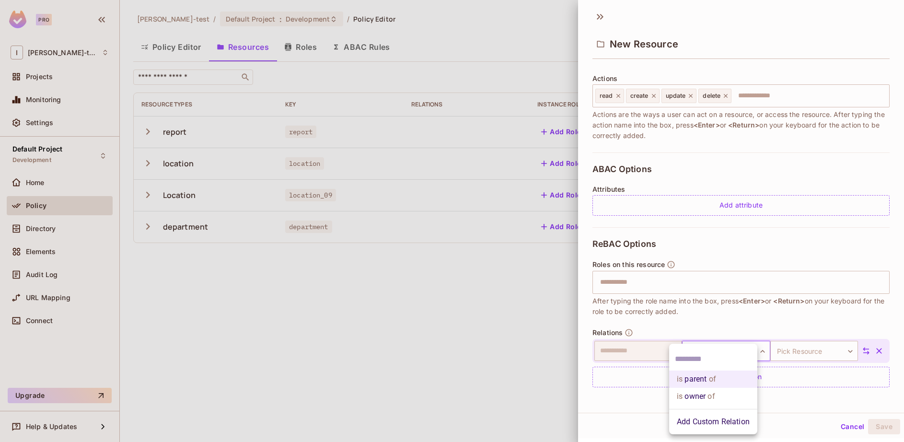
click at [726, 352] on body "**********" at bounding box center [452, 221] width 904 height 442
click at [792, 356] on div at bounding box center [452, 221] width 904 height 442
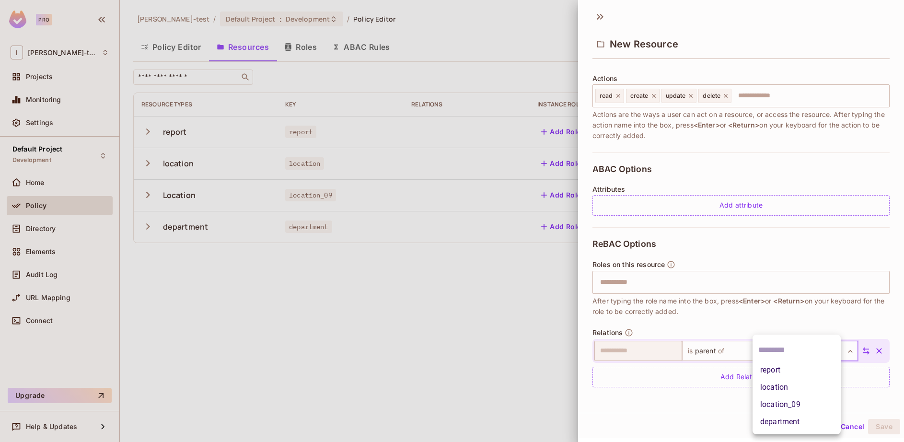
click at [798, 352] on body "**********" at bounding box center [452, 221] width 904 height 442
click at [800, 386] on li "location" at bounding box center [796, 387] width 88 height 17
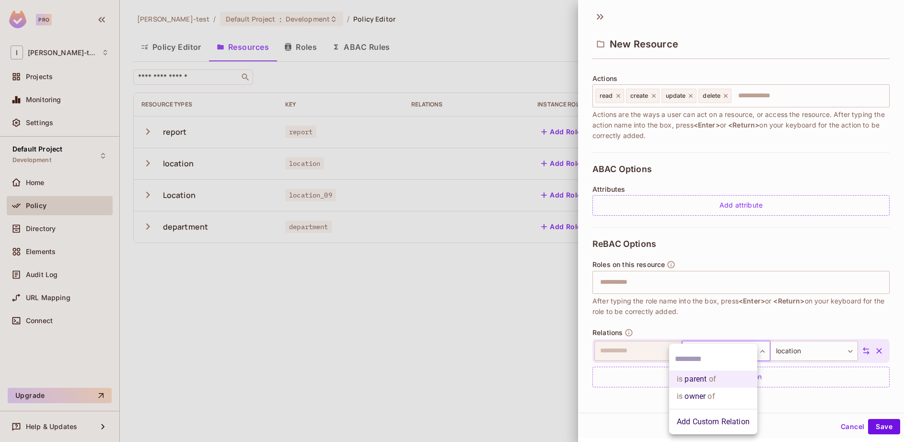
click at [746, 354] on body "**********" at bounding box center [452, 221] width 904 height 442
click at [714, 391] on span "of" at bounding box center [709, 397] width 9 height 12
click at [715, 345] on body "**********" at bounding box center [452, 221] width 904 height 442
click at [715, 345] on ul "is parent of is owner of Add Custom Relation" at bounding box center [713, 389] width 88 height 91
drag, startPoint x: 623, startPoint y: 405, endPoint x: 657, endPoint y: 400, distance: 34.5
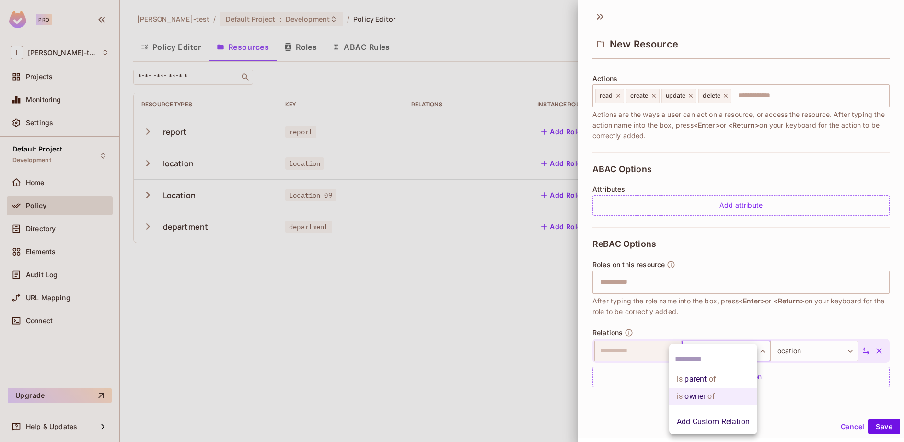
click at [626, 404] on div at bounding box center [452, 221] width 904 height 442
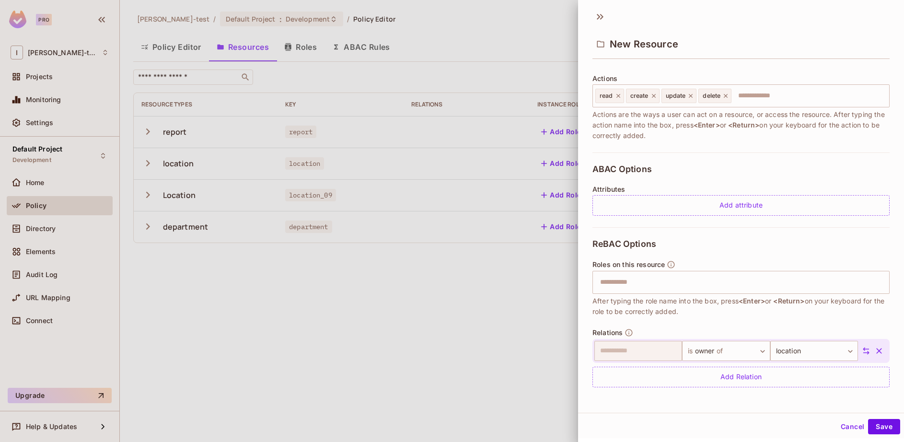
click at [862, 353] on icon at bounding box center [866, 350] width 9 height 9
click at [875, 429] on button "Save" at bounding box center [884, 426] width 32 height 15
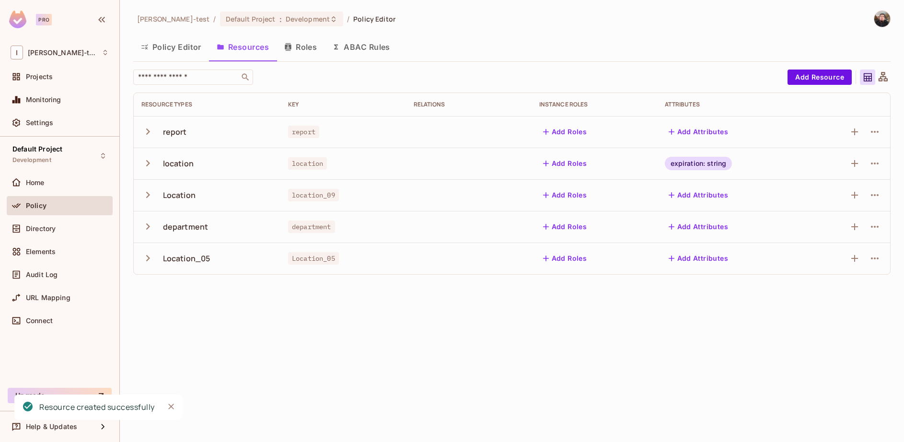
click at [145, 227] on icon "button" at bounding box center [147, 226] width 13 height 13
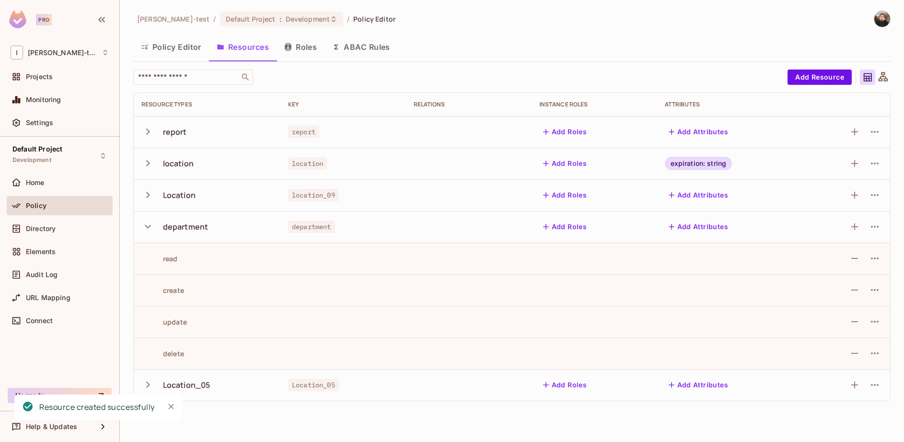
click at [145, 227] on icon "button" at bounding box center [147, 226] width 13 height 13
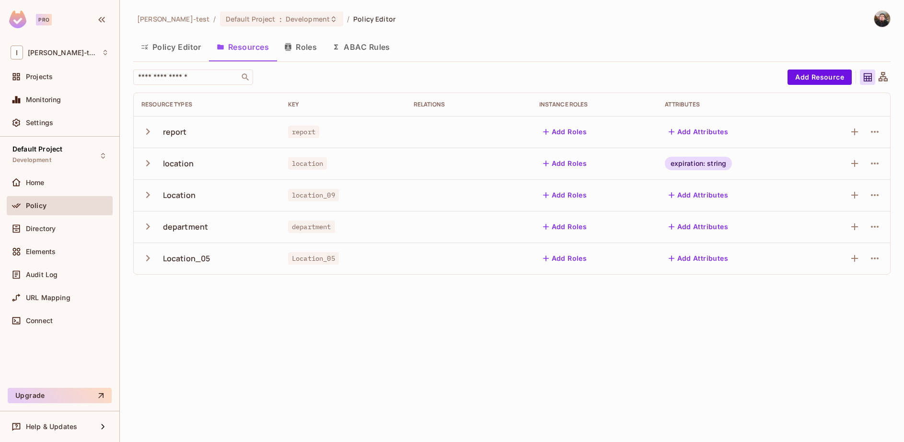
click at [146, 192] on icon "button" at bounding box center [148, 195] width 4 height 6
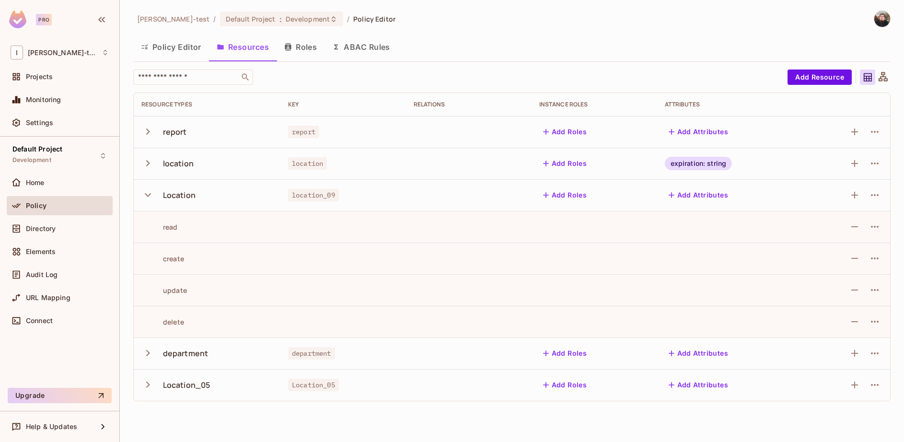
click at [146, 192] on icon "button" at bounding box center [147, 194] width 13 height 13
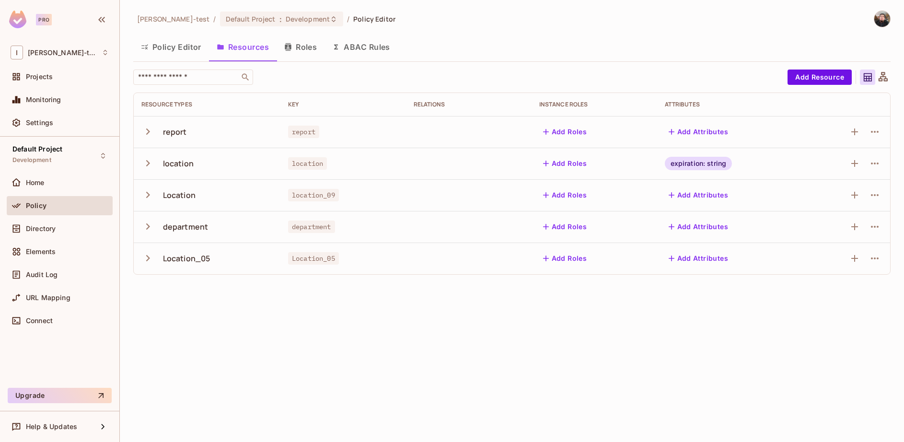
click at [303, 46] on button "Roles" at bounding box center [300, 47] width 48 height 24
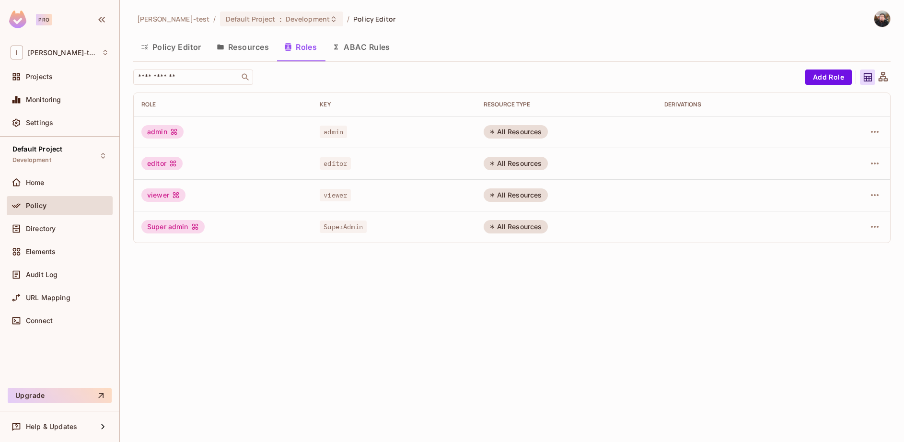
click at [252, 46] on button "Resources" at bounding box center [243, 47] width 68 height 24
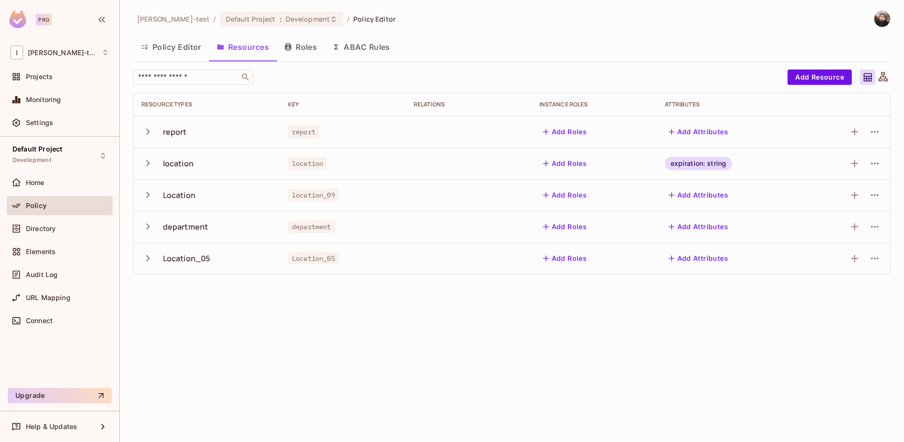
click at [368, 323] on div "Ignacio-test / Default Project : Development / Policy Editor Policy Editor Reso…" at bounding box center [512, 221] width 784 height 442
click at [37, 202] on span "Policy" at bounding box center [36, 206] width 21 height 8
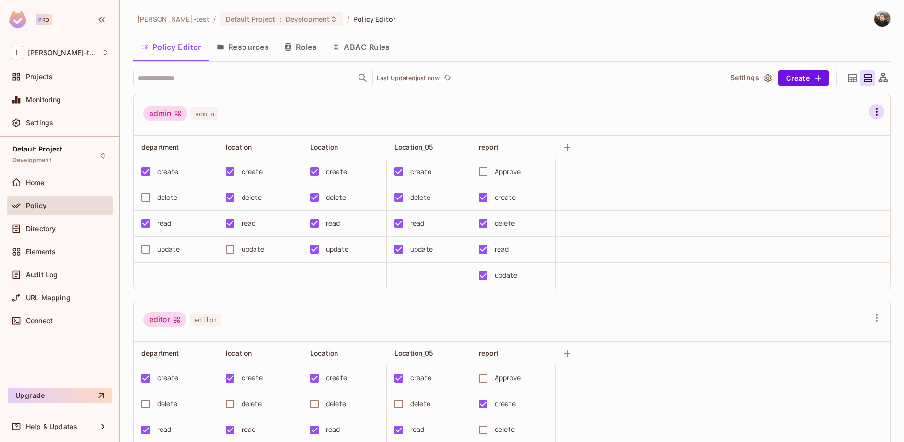
click at [871, 111] on icon "button" at bounding box center [877, 112] width 12 height 12
click at [875, 81] on div at bounding box center [452, 221] width 904 height 442
click at [877, 78] on icon at bounding box center [883, 78] width 12 height 12
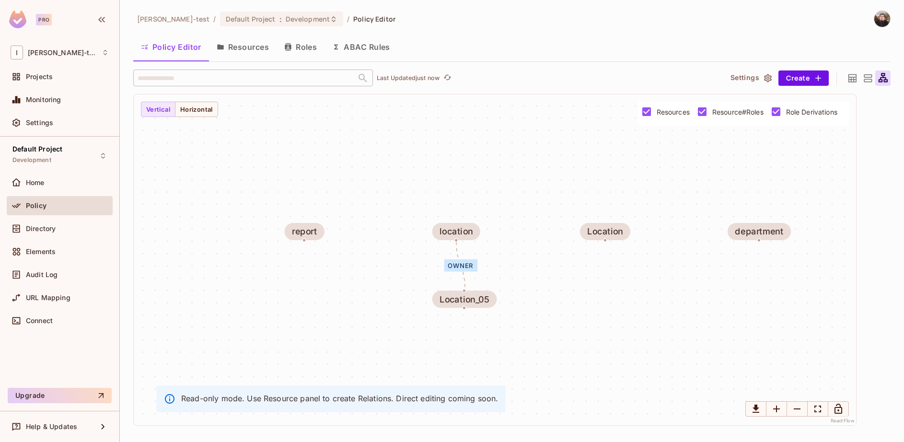
drag, startPoint x: 403, startPoint y: 291, endPoint x: 521, endPoint y: 263, distance: 121.2
click at [521, 263] on div "owner report location Location department Location_05" at bounding box center [495, 259] width 722 height 331
click at [75, 203] on div "Policy" at bounding box center [67, 206] width 83 height 8
click at [42, 234] on div "Directory" at bounding box center [60, 228] width 106 height 19
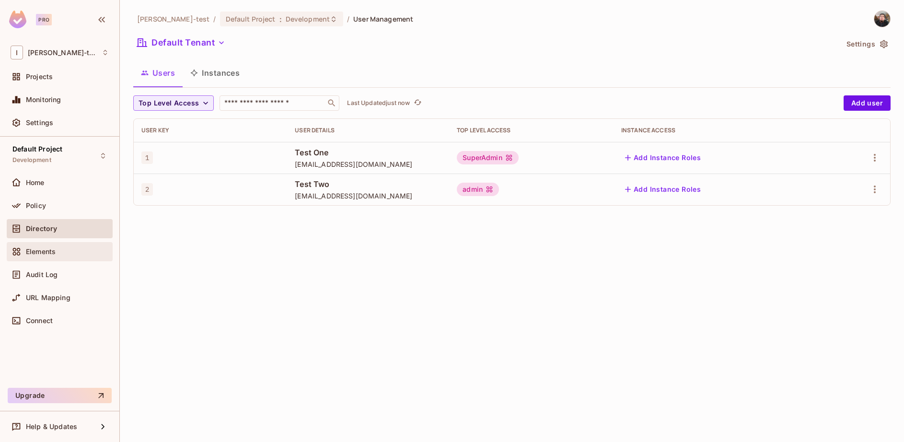
click at [49, 247] on div "Elements" at bounding box center [60, 252] width 98 height 12
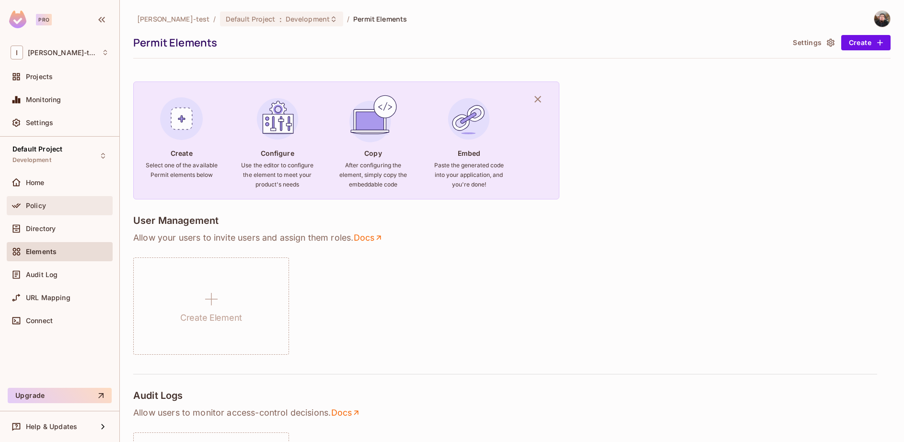
click at [55, 207] on div "Policy" at bounding box center [67, 206] width 83 height 8
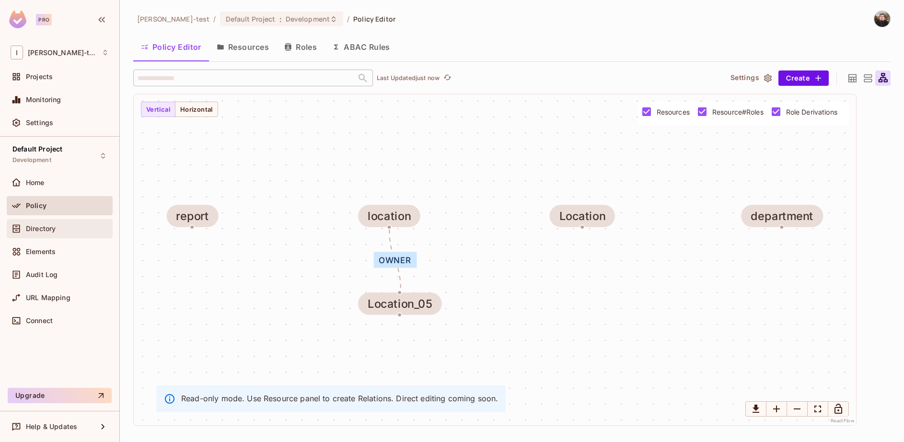
click at [48, 227] on span "Directory" at bounding box center [41, 229] width 30 height 8
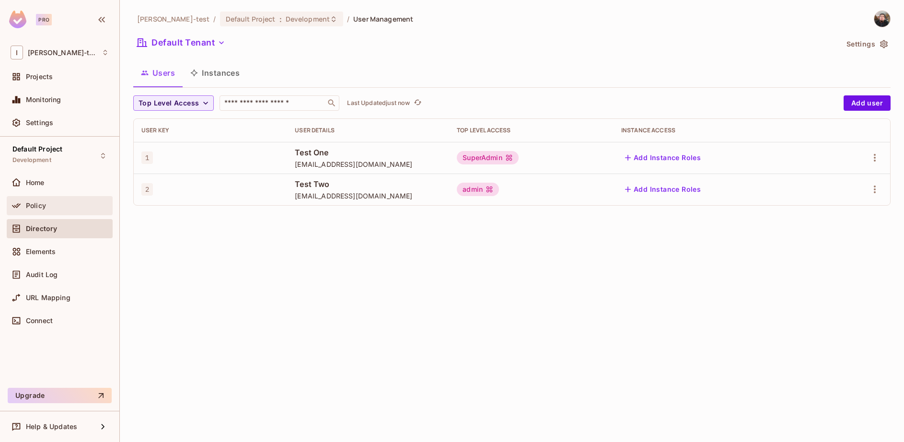
click at [45, 212] on div "Policy" at bounding box center [60, 205] width 106 height 19
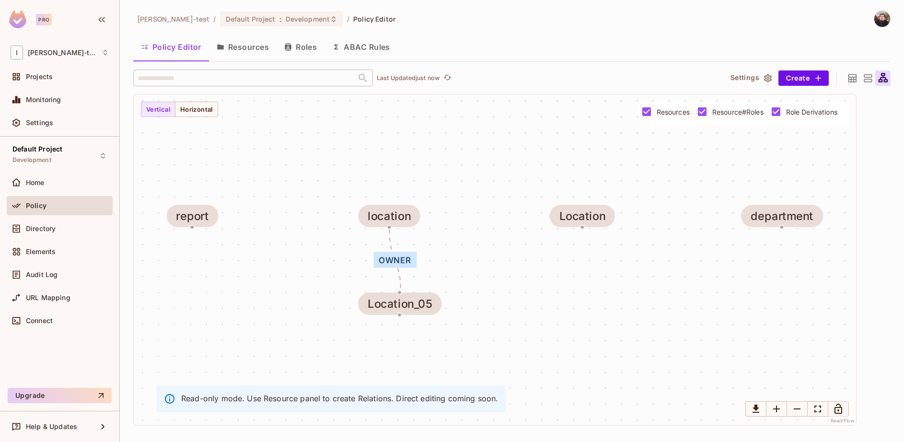
click at [872, 80] on icon at bounding box center [868, 78] width 8 height 8
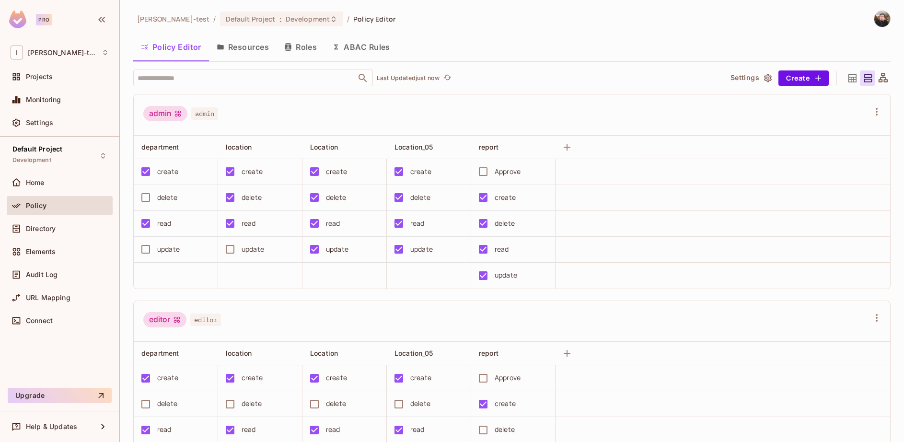
click at [846, 80] on icon at bounding box center [852, 78] width 12 height 12
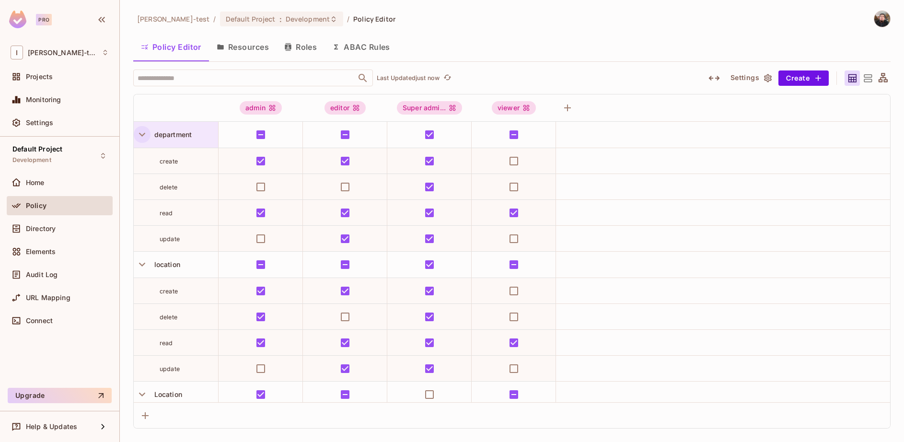
click at [140, 137] on icon "button" at bounding box center [142, 134] width 13 height 13
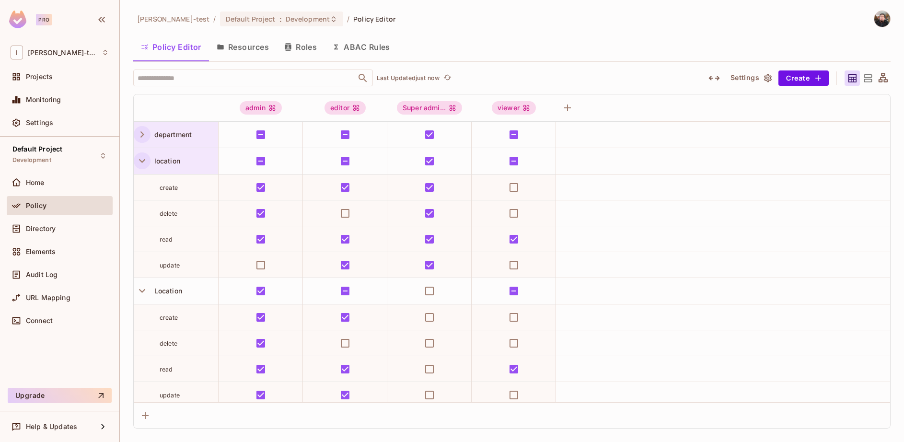
click at [138, 161] on icon "button" at bounding box center [142, 160] width 13 height 13
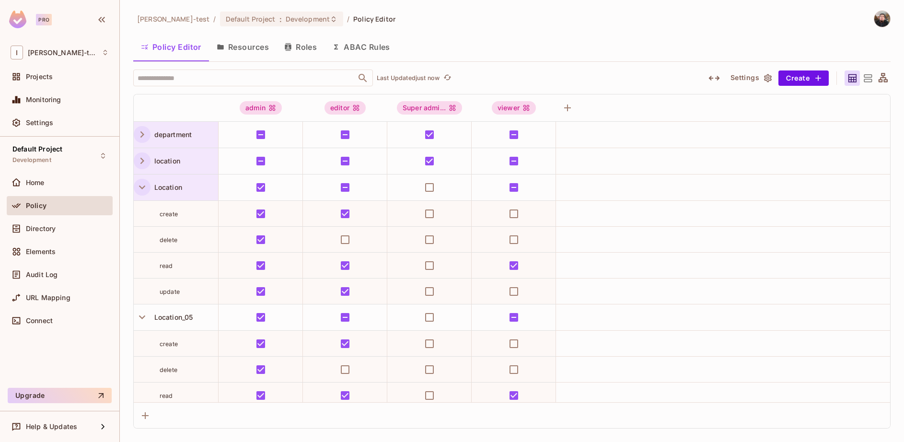
click at [143, 183] on icon "button" at bounding box center [142, 187] width 13 height 13
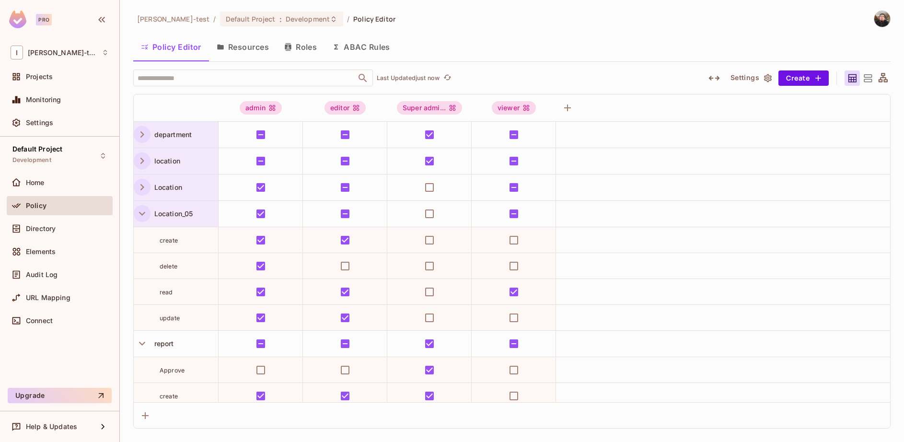
click at [143, 210] on icon "button" at bounding box center [142, 213] width 13 height 13
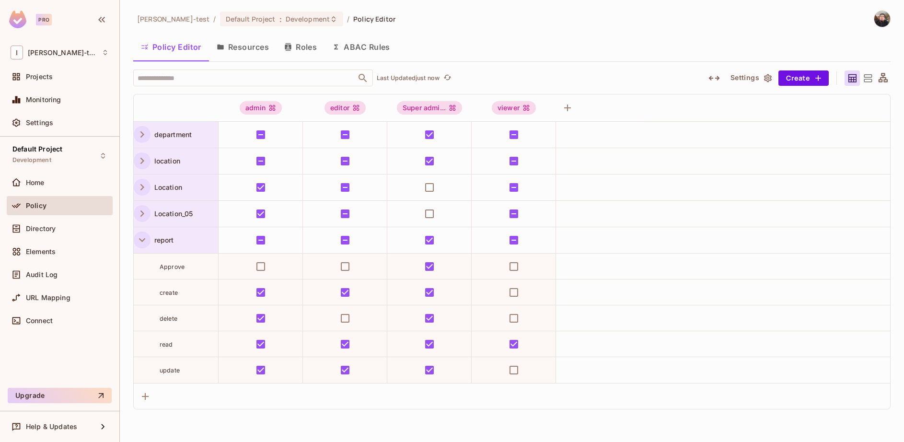
click at [142, 236] on icon "button" at bounding box center [142, 239] width 13 height 13
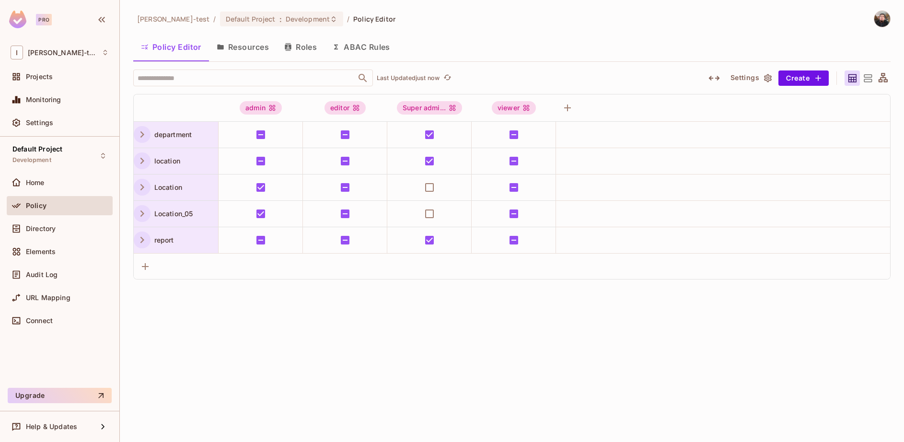
click at [140, 214] on icon "button" at bounding box center [142, 213] width 13 height 13
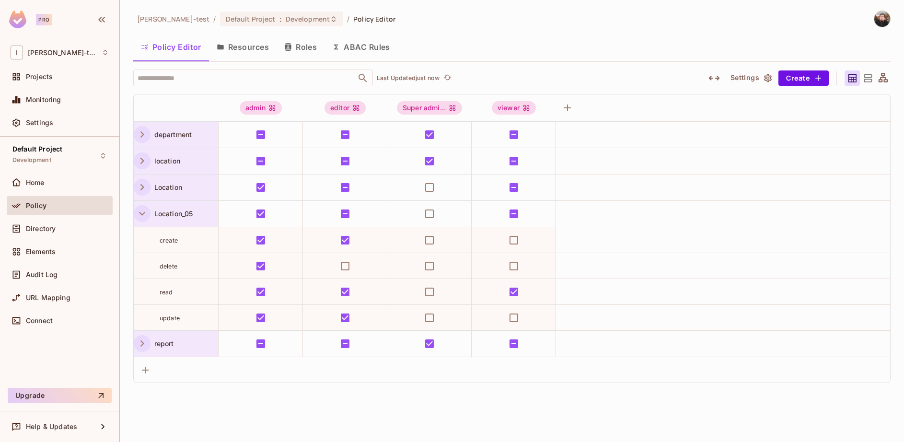
click at [140, 214] on icon "button" at bounding box center [142, 213] width 13 height 13
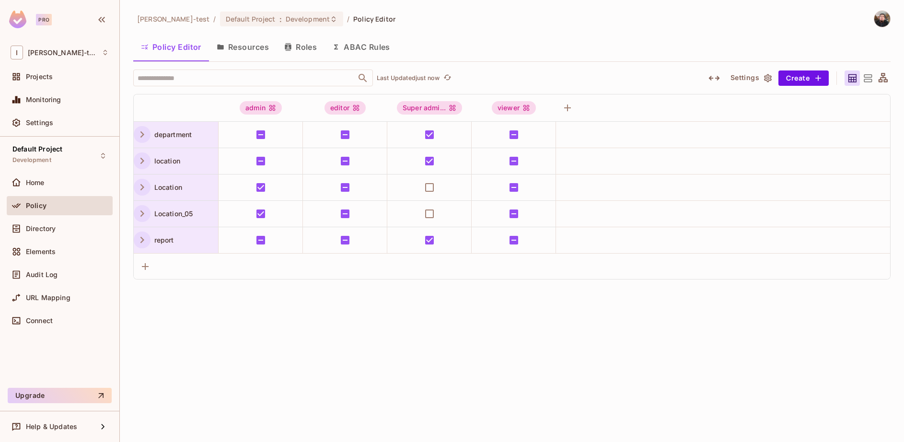
click at [255, 46] on button "Resources" at bounding box center [243, 47] width 68 height 24
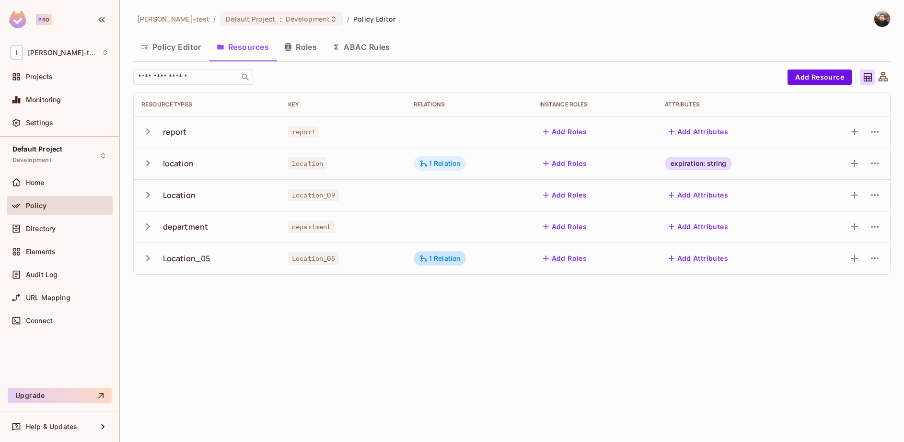
click at [434, 157] on div "1 Relation" at bounding box center [440, 163] width 53 height 14
click at [472, 360] on div at bounding box center [452, 221] width 904 height 442
click at [873, 256] on icon "button" at bounding box center [875, 259] width 12 height 12
click at [830, 317] on div "Delete Resource" at bounding box center [836, 317] width 53 height 10
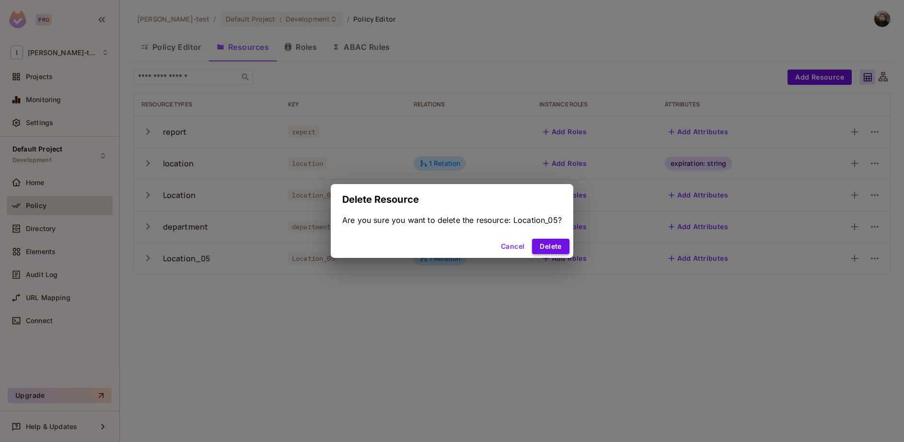
click at [544, 249] on button "Delete" at bounding box center [550, 246] width 37 height 15
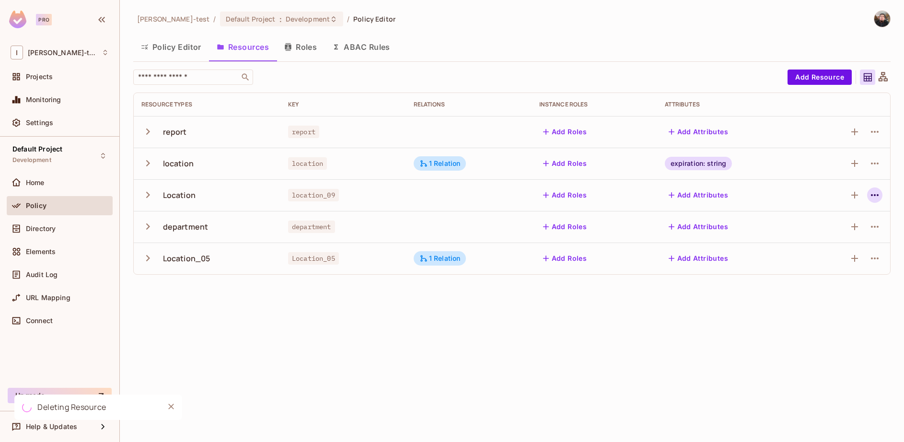
click at [873, 191] on icon "button" at bounding box center [875, 195] width 12 height 12
click at [808, 253] on span "Delete Resource" at bounding box center [836, 253] width 59 height 15
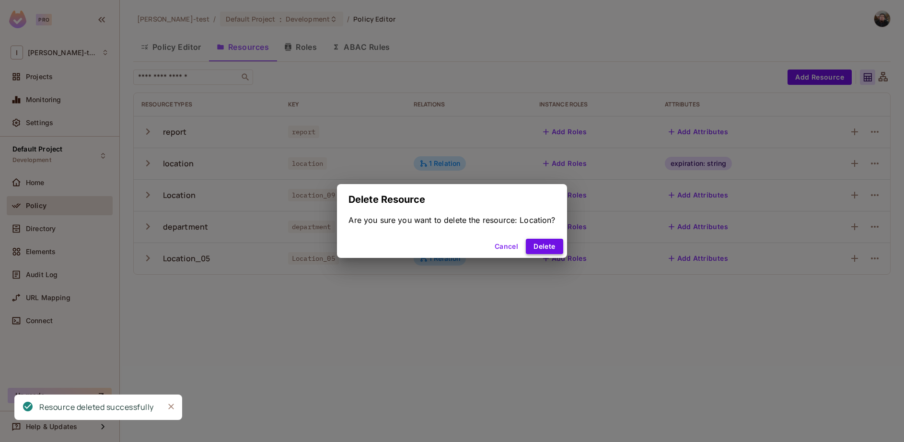
click at [541, 248] on button "Delete" at bounding box center [544, 246] width 37 height 15
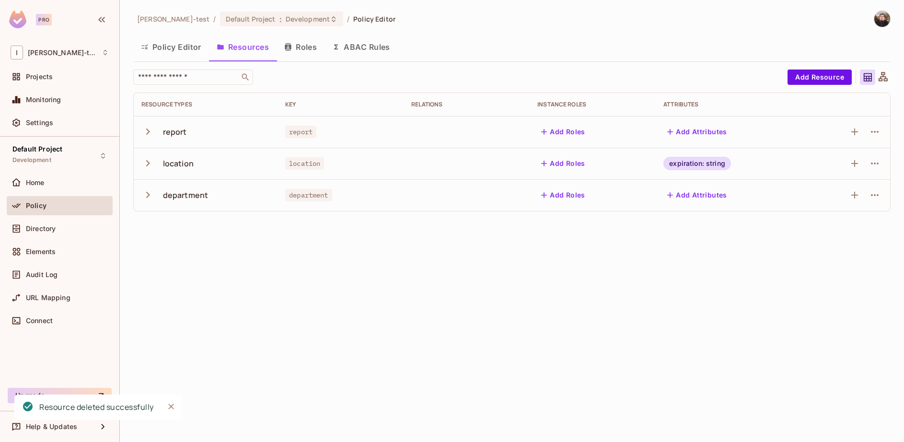
click at [302, 47] on button "Roles" at bounding box center [300, 47] width 48 height 24
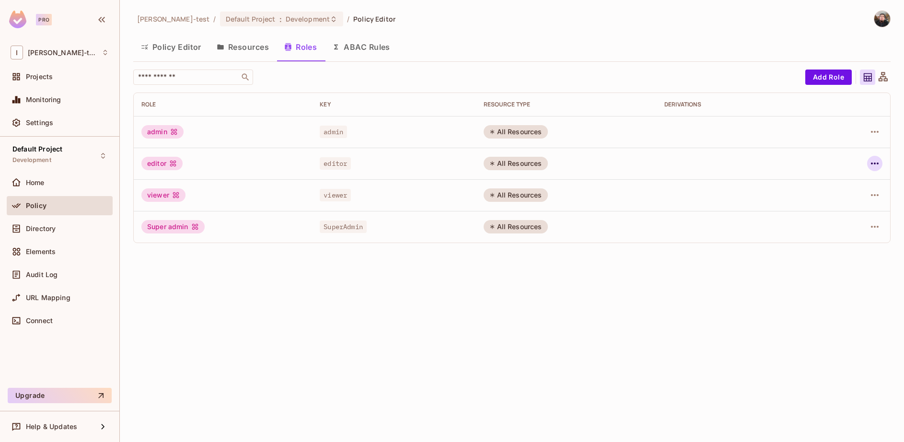
click at [875, 161] on icon "button" at bounding box center [875, 164] width 12 height 12
click at [827, 226] on div "Delete Role" at bounding box center [836, 228] width 37 height 10
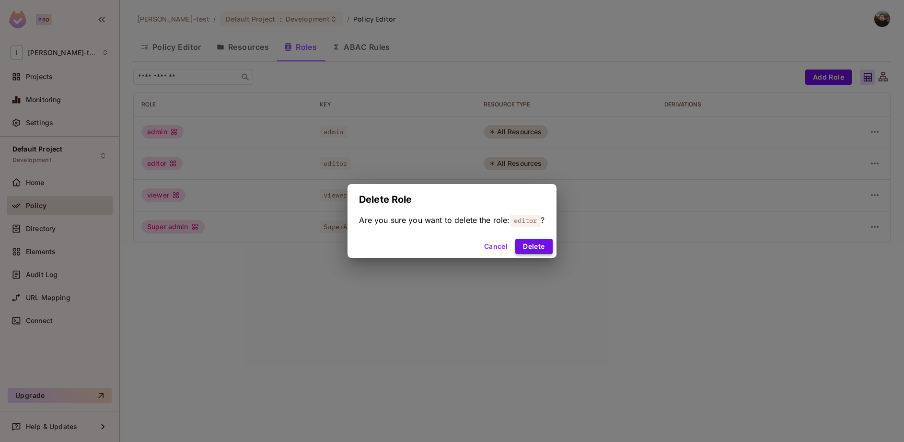
click at [540, 247] on button "Delete" at bounding box center [533, 246] width 37 height 15
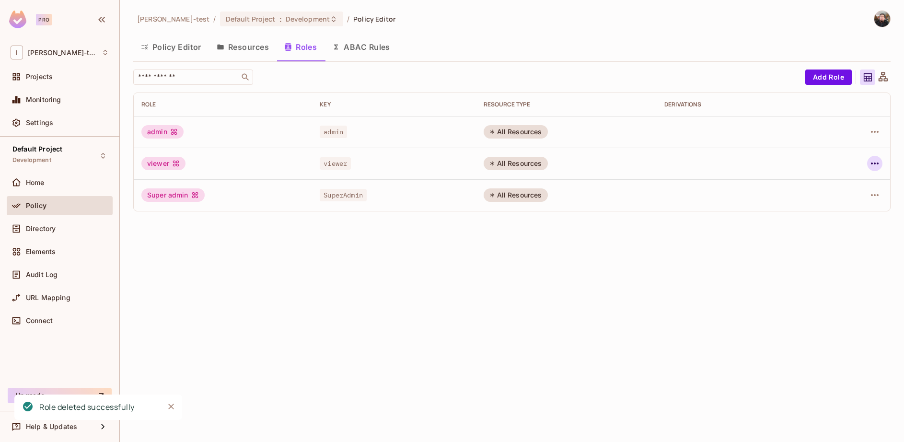
click at [874, 167] on icon "button" at bounding box center [875, 164] width 12 height 12
click at [845, 228] on div "Delete Role" at bounding box center [836, 228] width 37 height 10
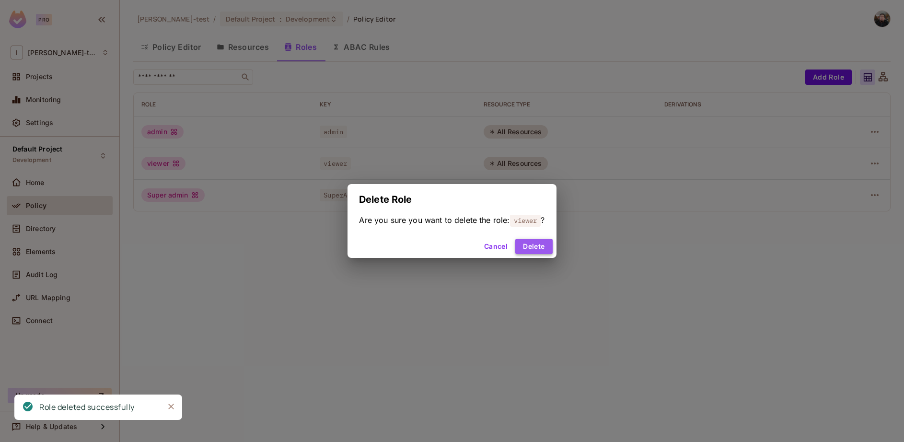
click at [531, 249] on button "Delete" at bounding box center [533, 246] width 37 height 15
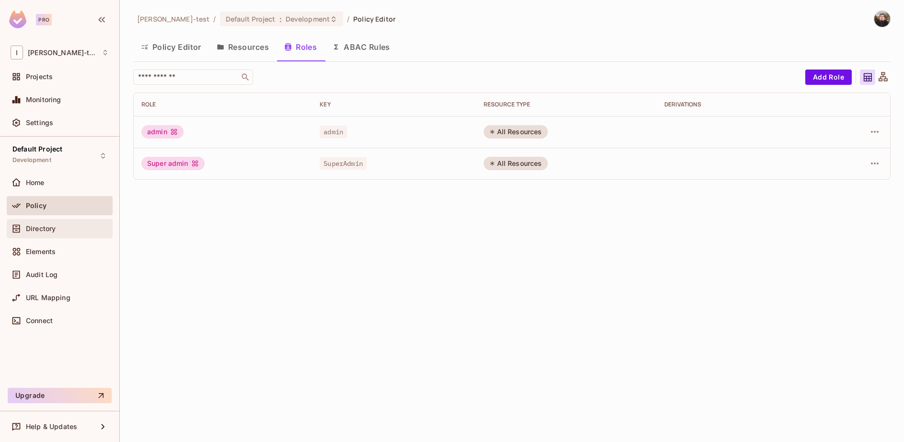
click at [46, 234] on div "Directory" at bounding box center [60, 229] width 98 height 12
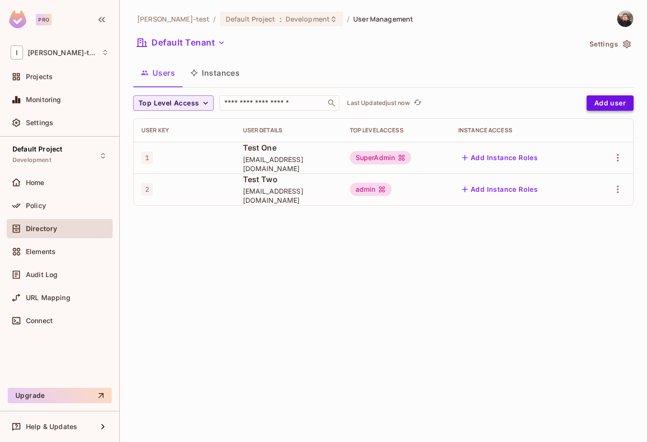
click at [618, 95] on button "Add user" at bounding box center [610, 102] width 47 height 15
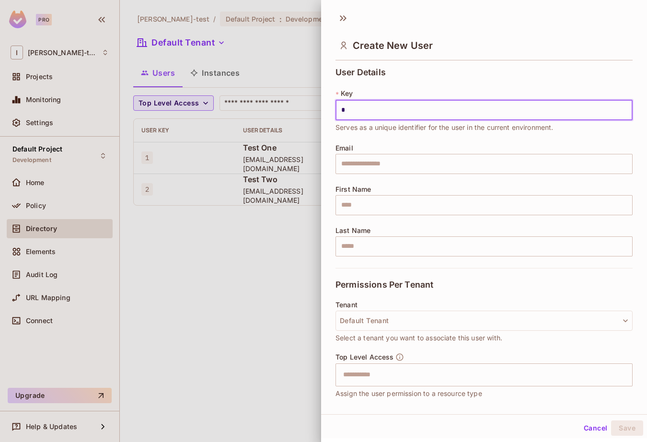
click at [402, 111] on input "*" at bounding box center [483, 110] width 297 height 20
type input "****"
click at [373, 160] on input "text" at bounding box center [483, 164] width 297 height 20
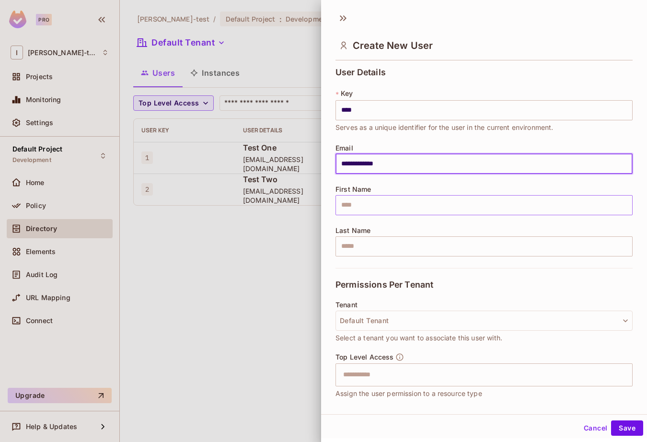
type input "**********"
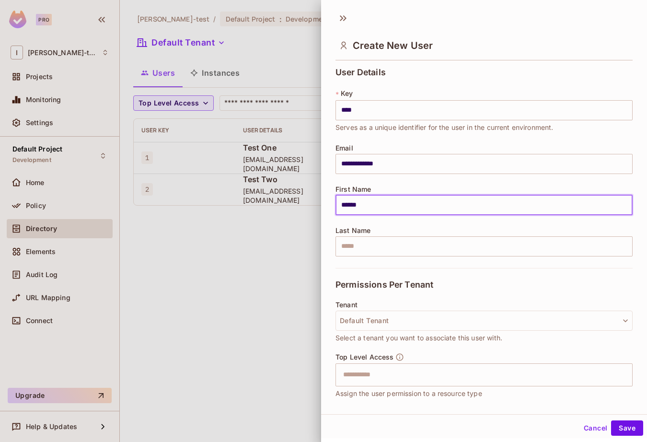
type input "******"
click at [438, 208] on input "******" at bounding box center [483, 205] width 297 height 20
type input "**********"
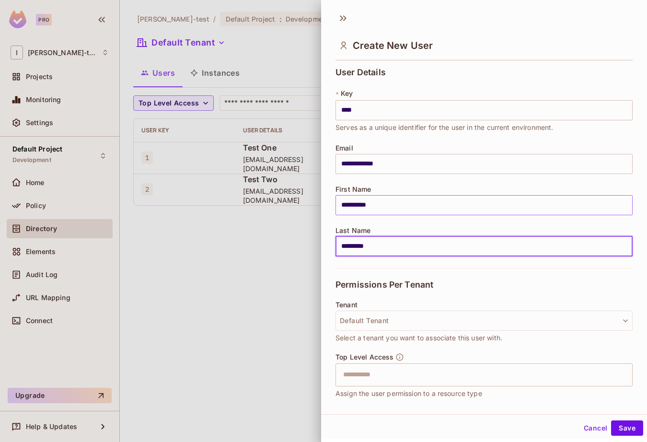
scroll to position [58, 0]
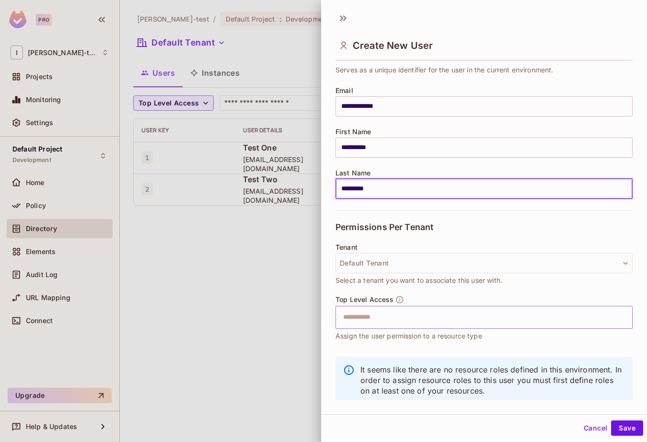
type input "*********"
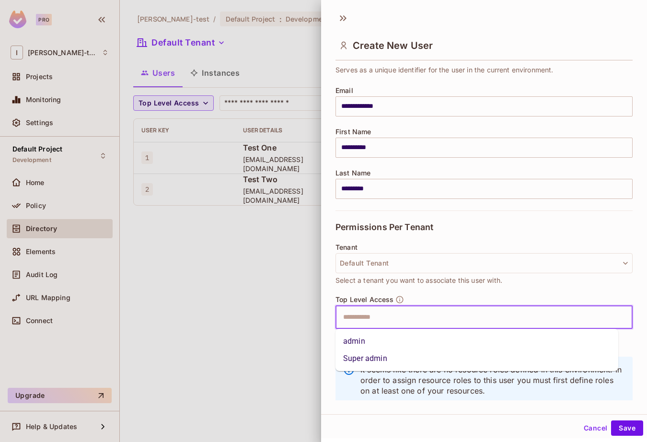
click at [420, 318] on input "text" at bounding box center [475, 317] width 276 height 19
click at [371, 358] on li "Super admin" at bounding box center [476, 358] width 283 height 17
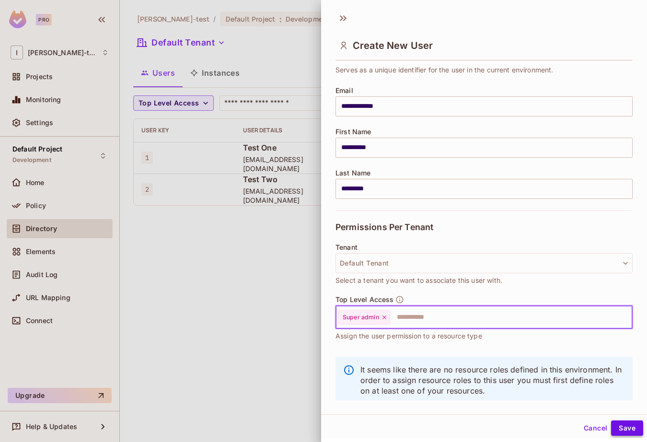
click at [617, 429] on button "Save" at bounding box center [627, 427] width 32 height 15
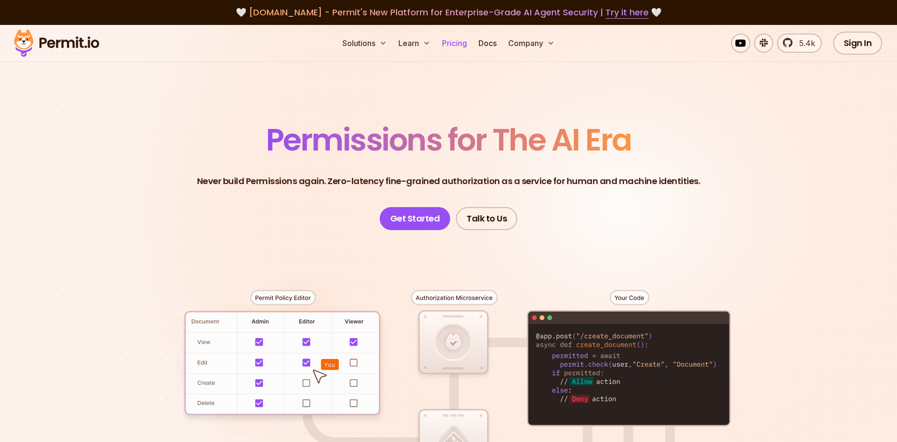
click at [466, 44] on link "Pricing" at bounding box center [454, 43] width 33 height 19
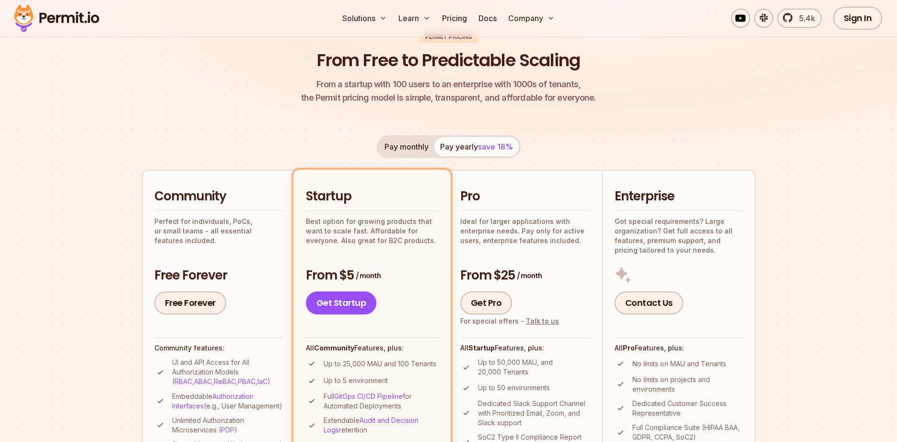
scroll to position [58, 0]
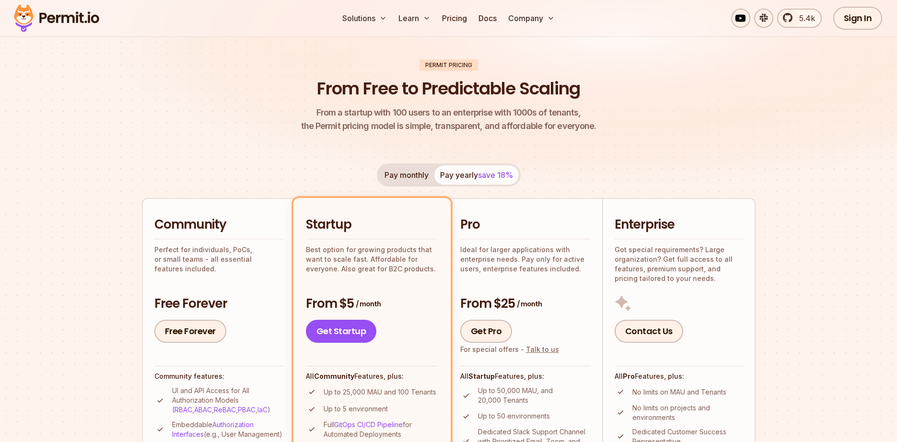
click at [396, 177] on button "Pay monthly" at bounding box center [407, 174] width 56 height 19
click at [452, 175] on button "Pay yearly save 18%" at bounding box center [476, 174] width 84 height 19
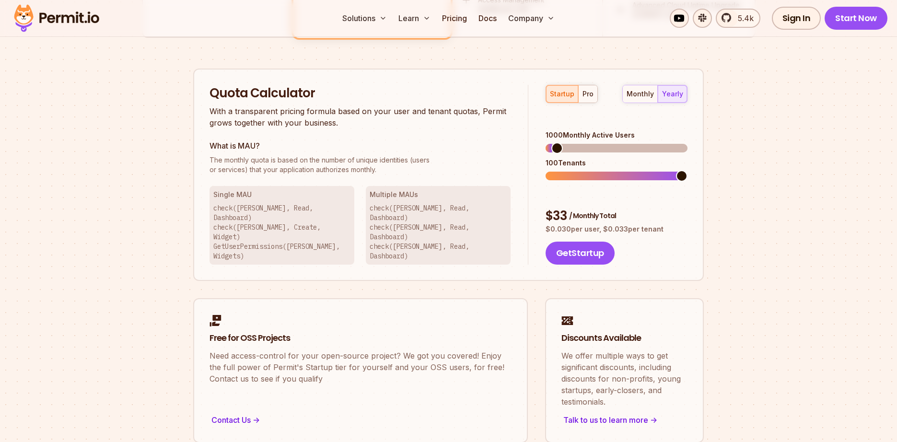
scroll to position [575, 0]
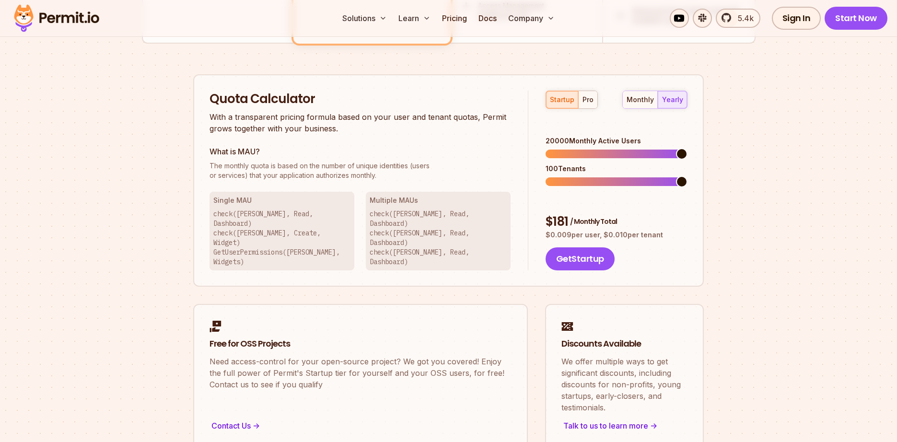
click at [687, 148] on span at bounding box center [682, 154] width 12 height 12
click at [687, 176] on span at bounding box center [682, 182] width 12 height 12
click at [678, 148] on span at bounding box center [673, 154] width 12 height 12
click at [687, 180] on span at bounding box center [682, 182] width 12 height 12
click at [687, 148] on span at bounding box center [682, 154] width 12 height 12
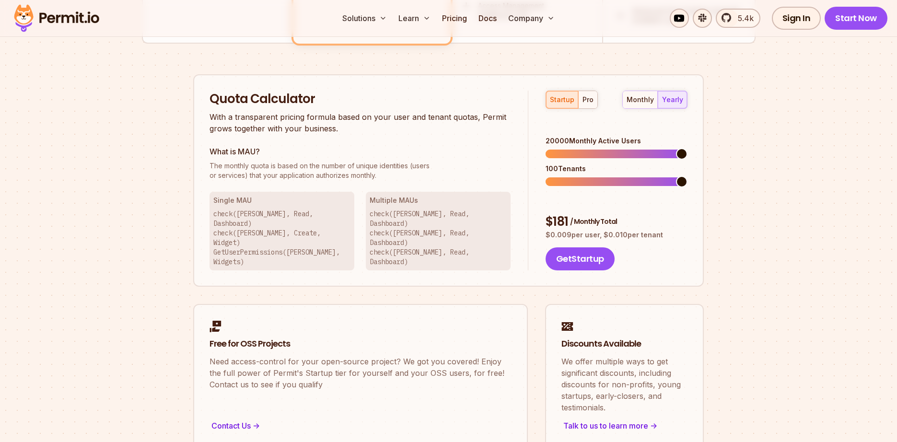
click at [677, 103] on div "monthly yearly" at bounding box center [654, 100] width 65 height 18
click at [588, 98] on div "pro" at bounding box center [587, 100] width 11 height 10
click at [687, 150] on span at bounding box center [682, 154] width 12 height 12
click at [687, 178] on span at bounding box center [682, 182] width 12 height 12
click at [592, 176] on span at bounding box center [594, 182] width 12 height 12
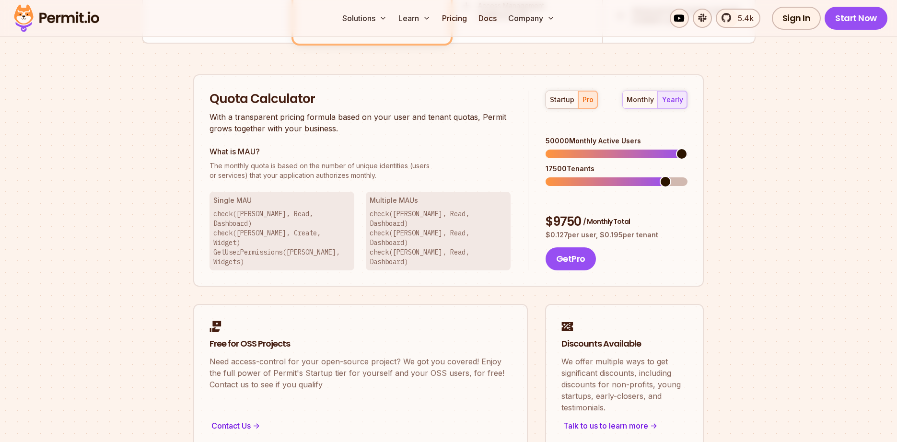
click at [687, 148] on span at bounding box center [682, 154] width 12 height 12
click at [580, 176] on span at bounding box center [583, 182] width 12 height 12
click at [645, 99] on div "monthly" at bounding box center [639, 100] width 27 height 10
click at [675, 99] on div "yearly" at bounding box center [672, 100] width 21 height 10
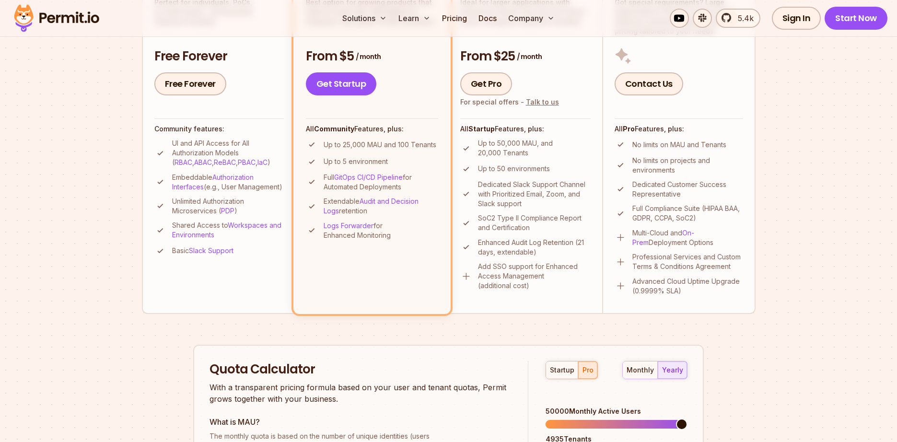
scroll to position [288, 0]
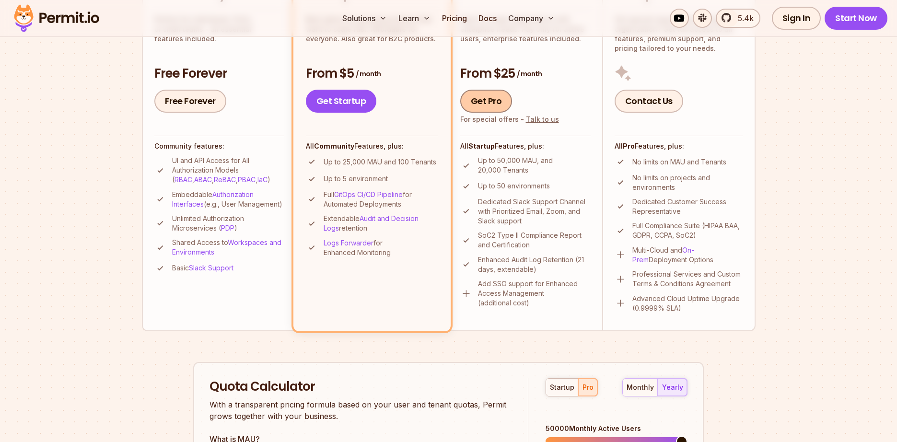
click at [495, 102] on link "Get Pro" at bounding box center [486, 101] width 52 height 23
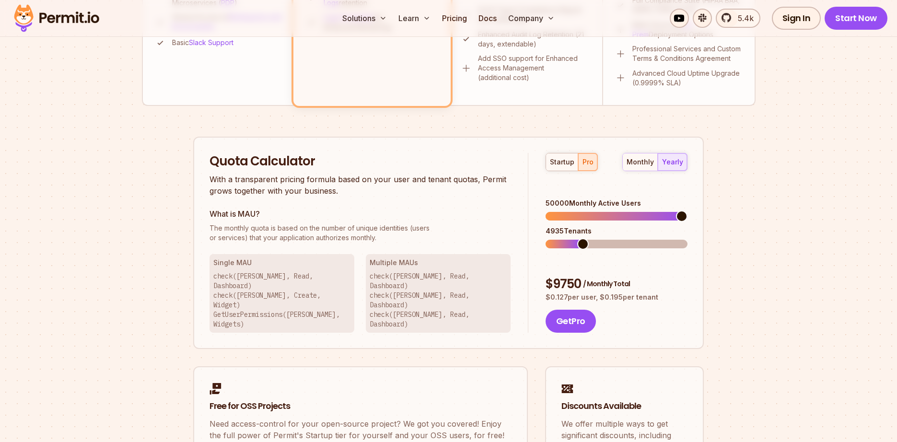
scroll to position [554, 0]
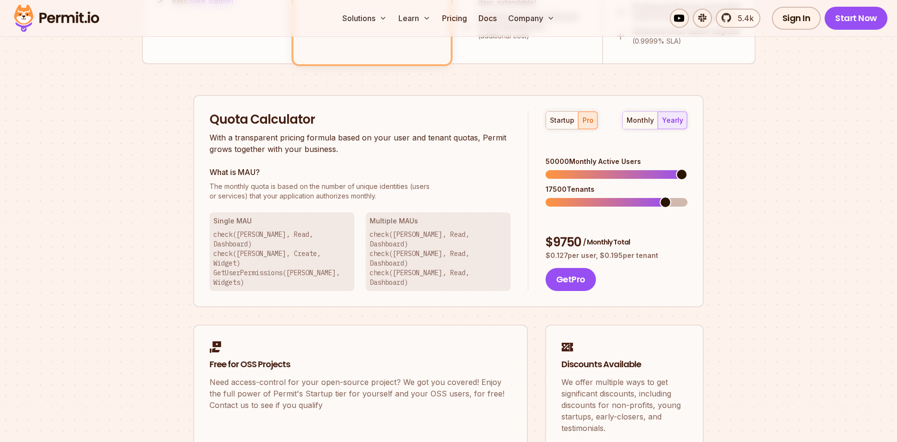
click at [687, 169] on span at bounding box center [682, 175] width 12 height 12
click at [587, 196] on span at bounding box center [590, 202] width 12 height 12
click at [751, 216] on div "Permit Pricing From Free to Predictable Scaling From a startup with 100 users t…" at bounding box center [448, 15] width 613 height 907
click at [457, 101] on div "Quota Calculator With a transparent pricing formula based on your user and tena…" at bounding box center [448, 201] width 510 height 213
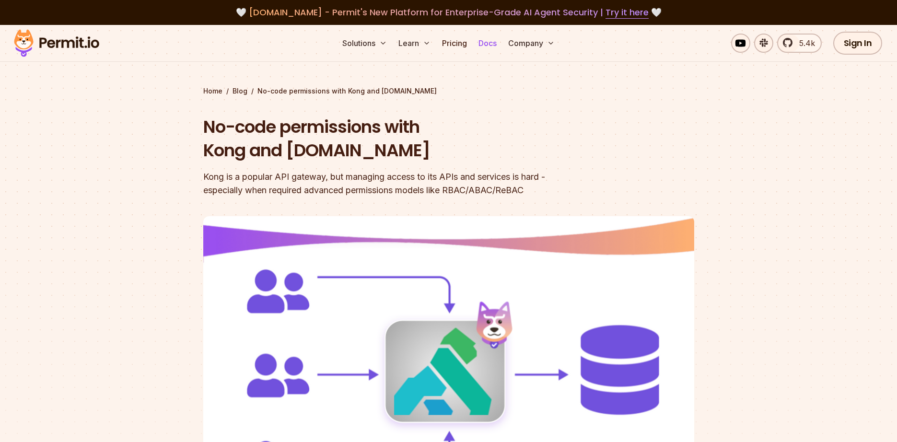
click at [486, 44] on link "Docs" at bounding box center [487, 43] width 26 height 19
